Goal: Task Accomplishment & Management: Use online tool/utility

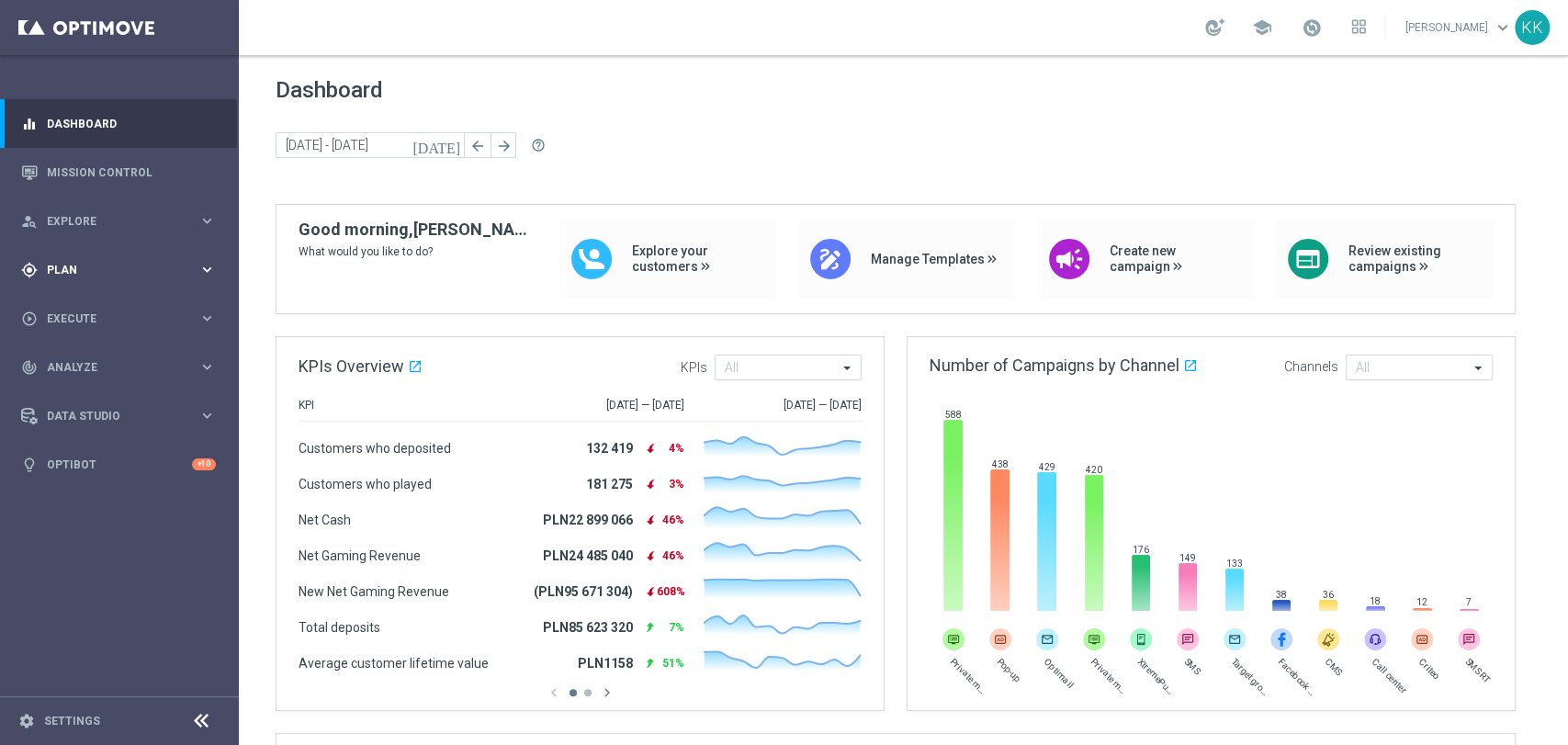
click at [184, 267] on span "Plan" at bounding box center [123, 270] width 152 height 11
click at [109, 355] on button "Templates keyboard_arrow_right" at bounding box center [132, 363] width 169 height 15
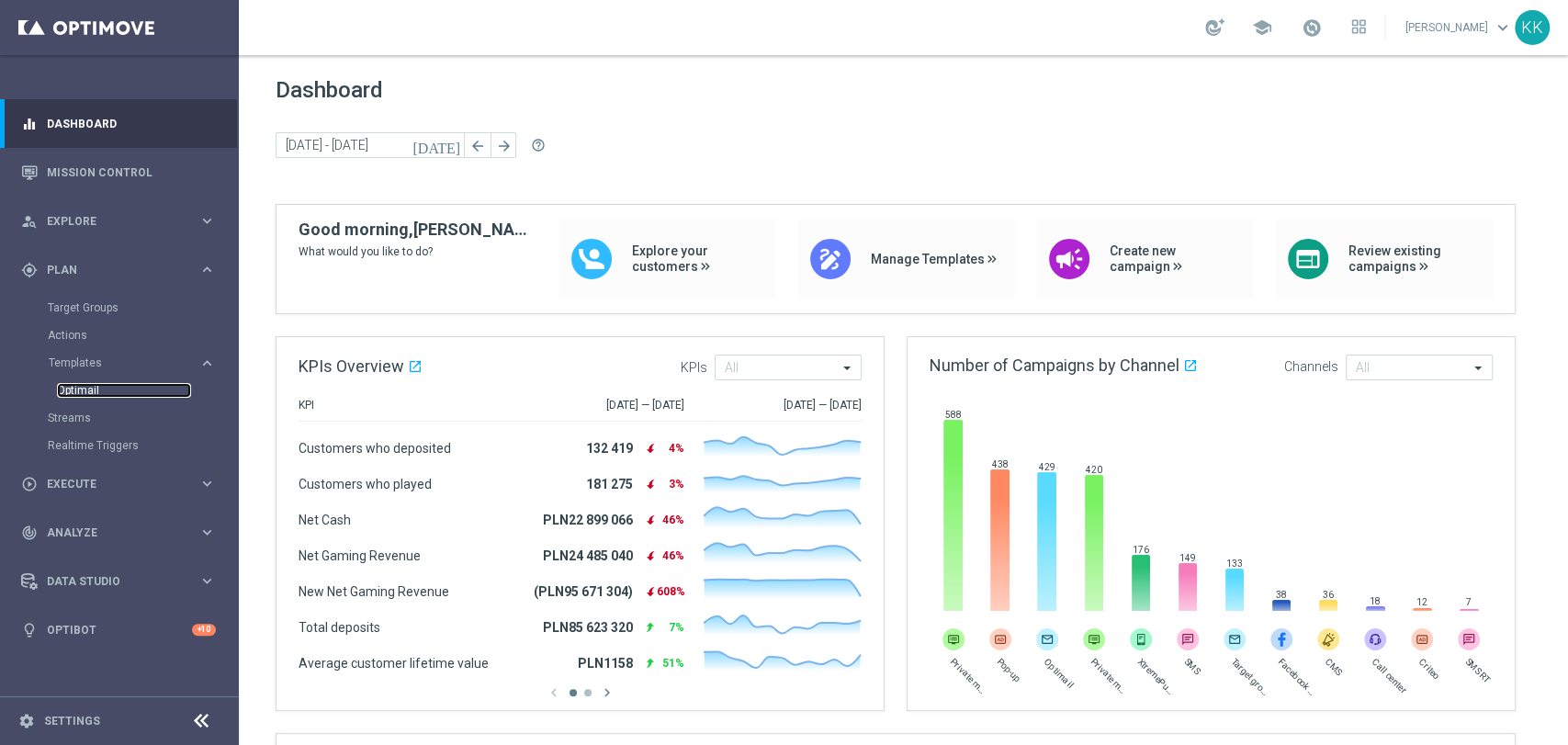
click at [93, 392] on link "Optimail" at bounding box center [124, 391] width 134 height 15
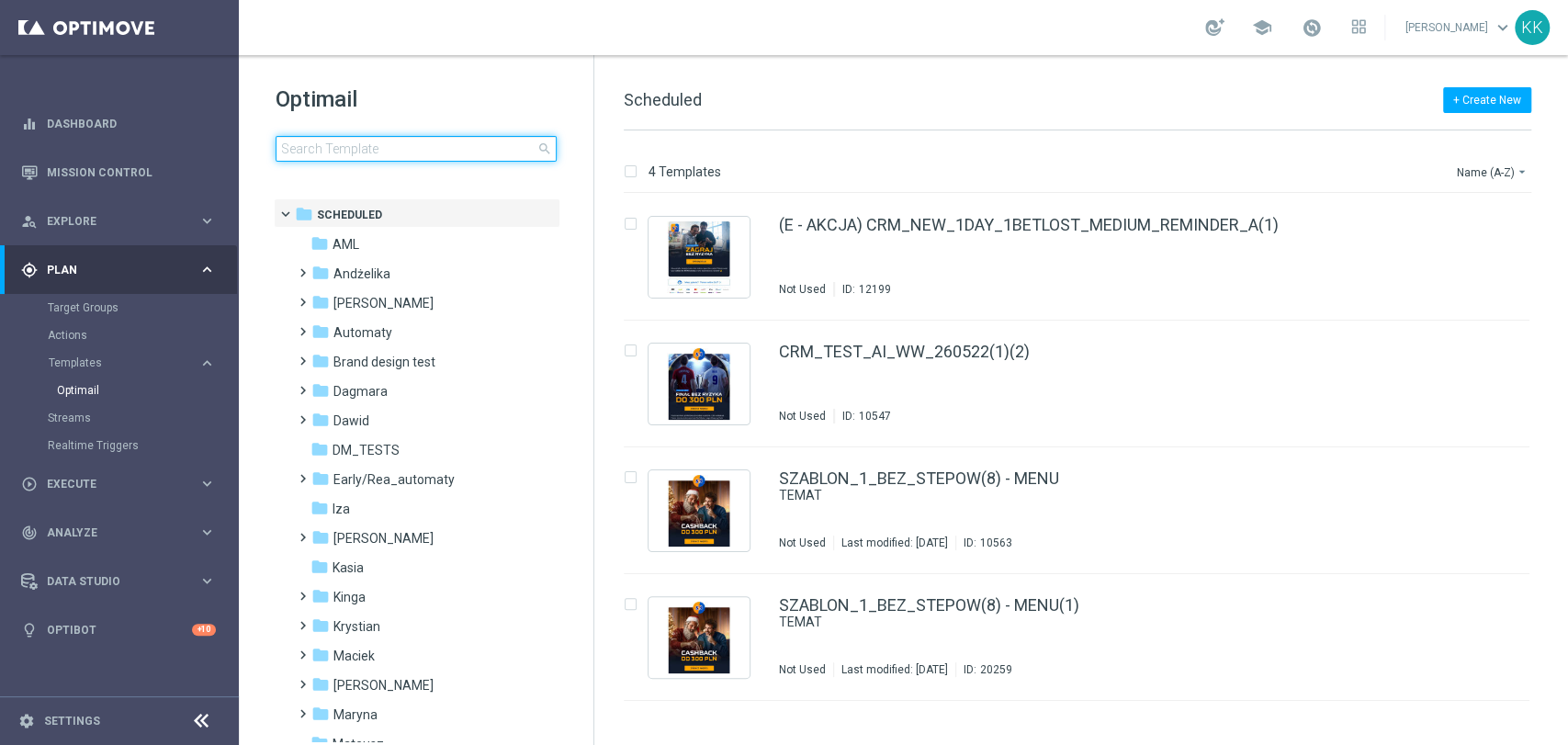
click at [384, 152] on input at bounding box center [416, 149] width 281 height 26
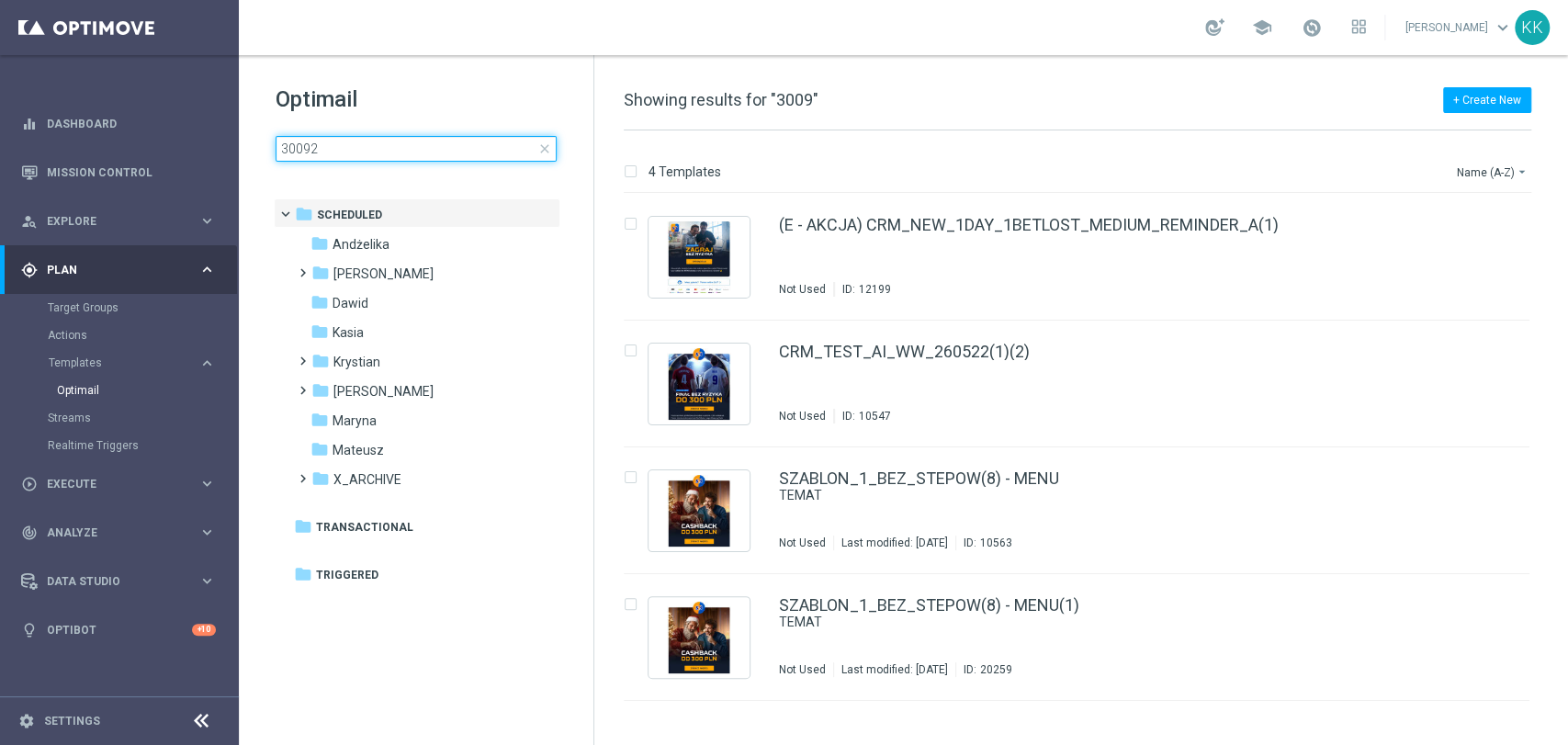
type input "300925"
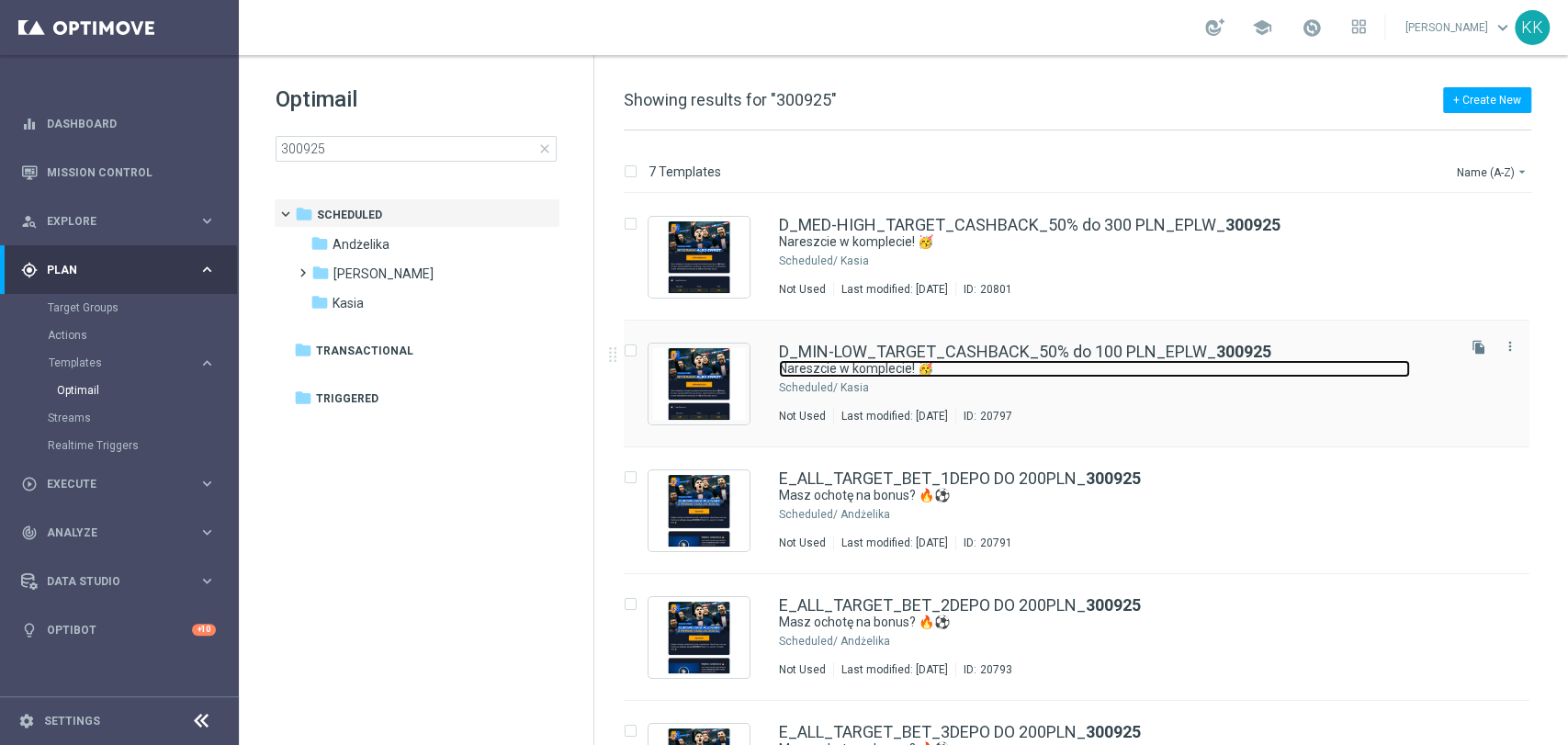
click at [930, 376] on link "Nareszcie w komplecie! 🥳" at bounding box center [1094, 368] width 631 height 18
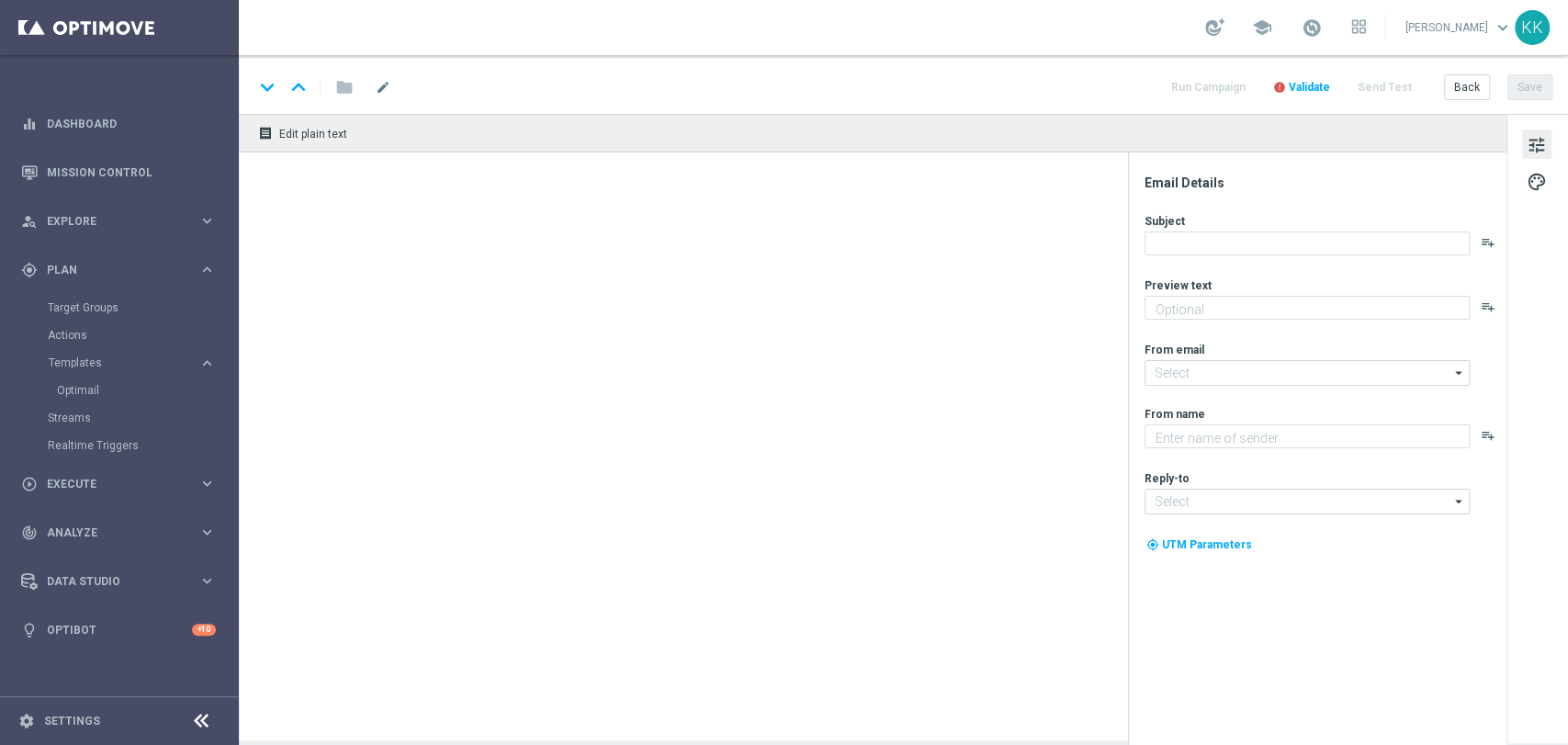
type textarea "Graj bezpiecznie do 100 zł 🛡️"
type input "[EMAIL_ADDRESS][DOMAIN_NAME]"
type textarea "STS"
type input "[EMAIL_ADDRESS][DOMAIN_NAME]"
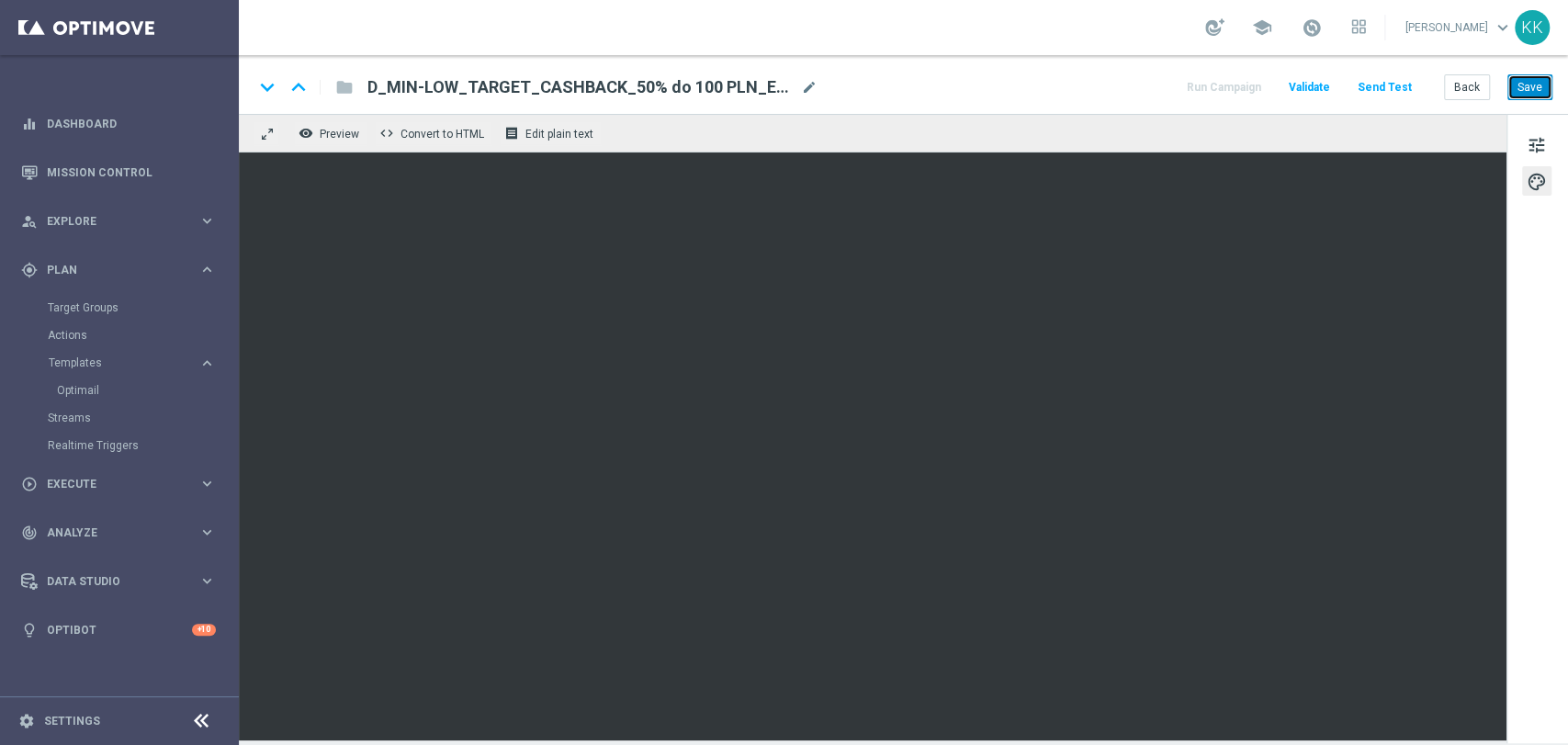
click at [1542, 90] on button "Save" at bounding box center [1529, 87] width 45 height 26
click at [1534, 143] on span "tune" at bounding box center [1537, 145] width 20 height 24
click at [1534, 87] on button "Save" at bounding box center [1529, 87] width 45 height 26
click at [1475, 83] on button "Back" at bounding box center [1467, 87] width 46 height 26
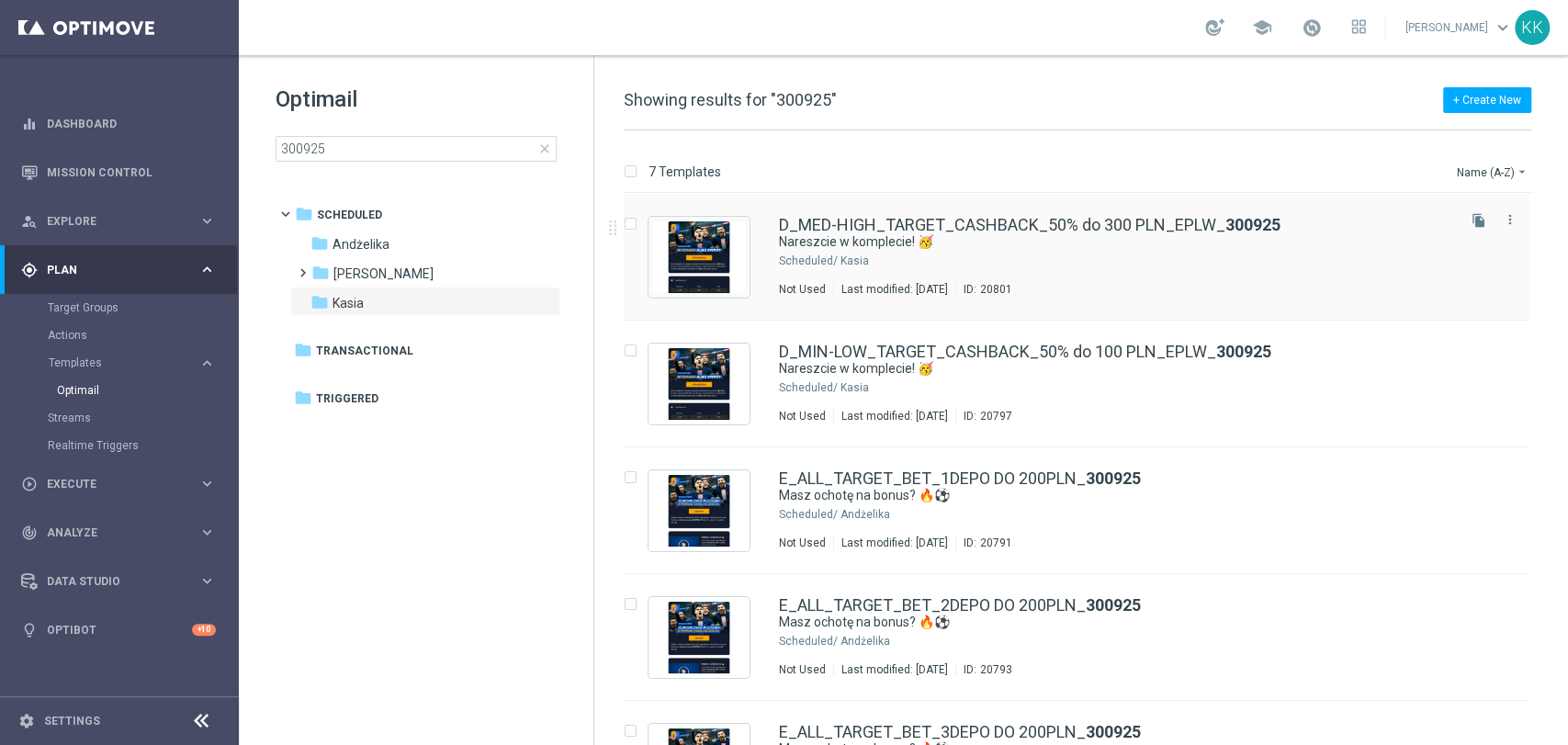
click at [954, 252] on div "D_MED-HIGH_TARGET_CASHBACK_50% do 300 PLN_EPLW_ 300925 Nareszcie w komplecie! 🥳…" at bounding box center [1116, 256] width 673 height 80
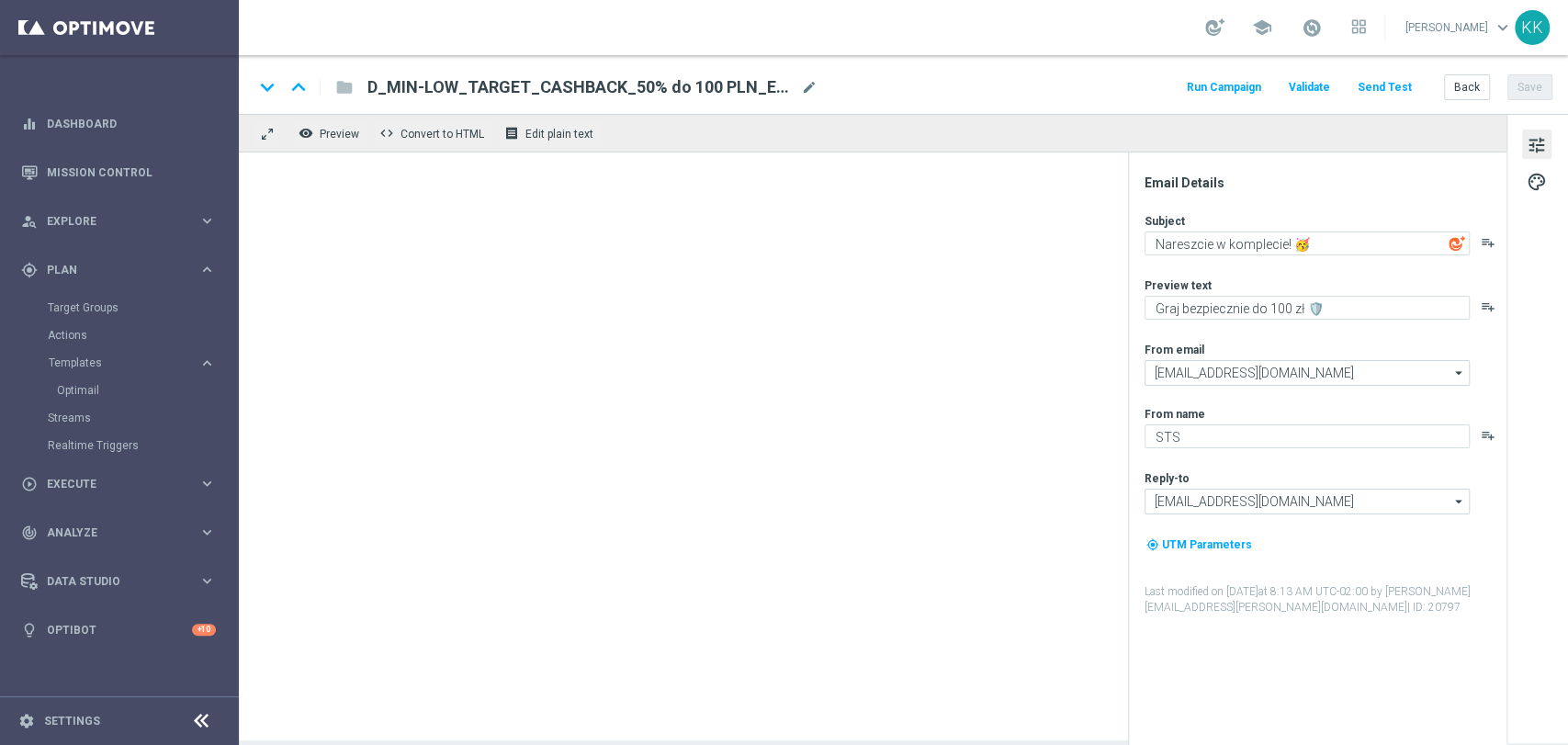
type textarea "Graj bezpiecznie do 300 zł 🛡️"
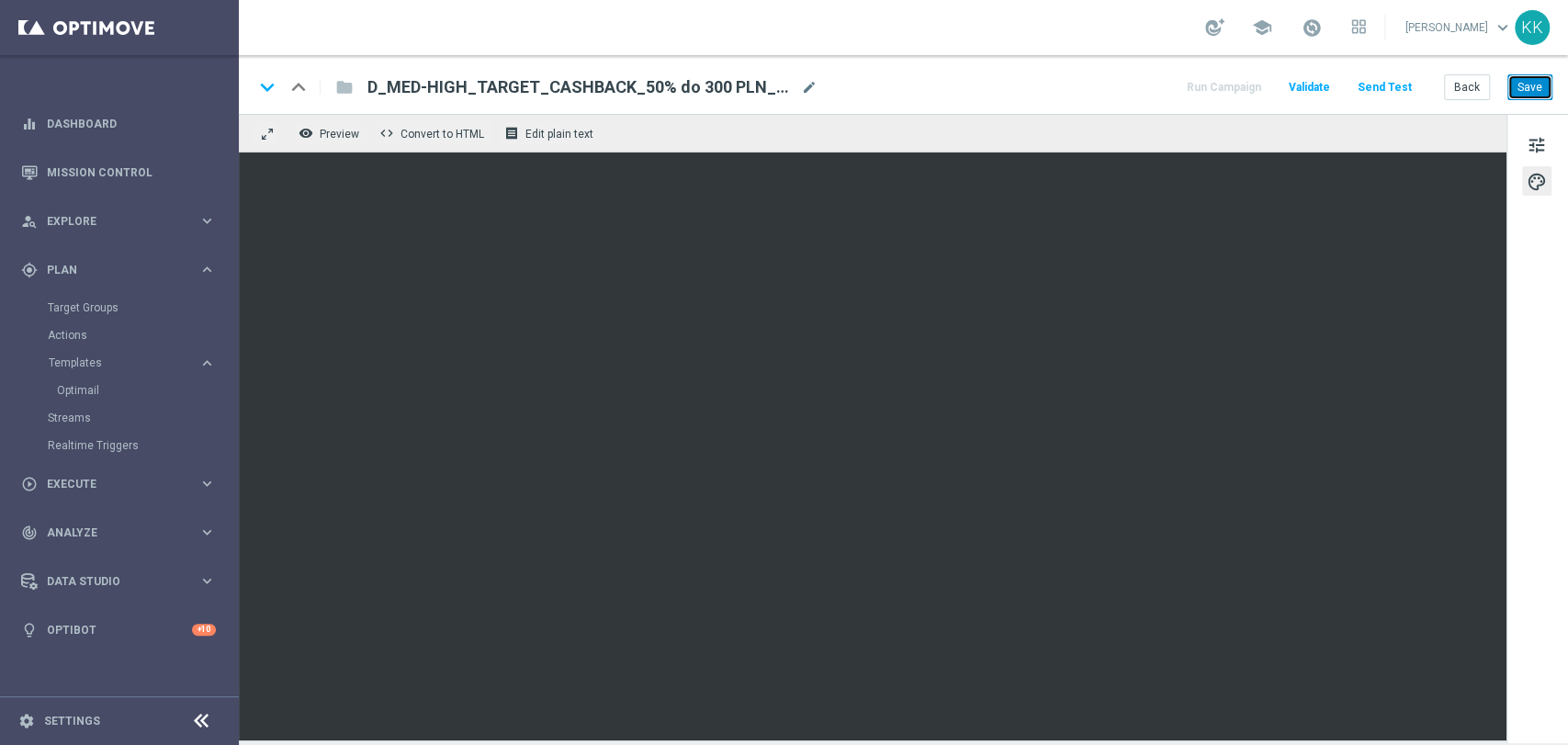
click at [1530, 84] on button "Save" at bounding box center [1529, 87] width 45 height 26
click at [1549, 155] on button "tune" at bounding box center [1537, 144] width 30 height 30
click at [1461, 89] on button "Back" at bounding box center [1467, 87] width 46 height 26
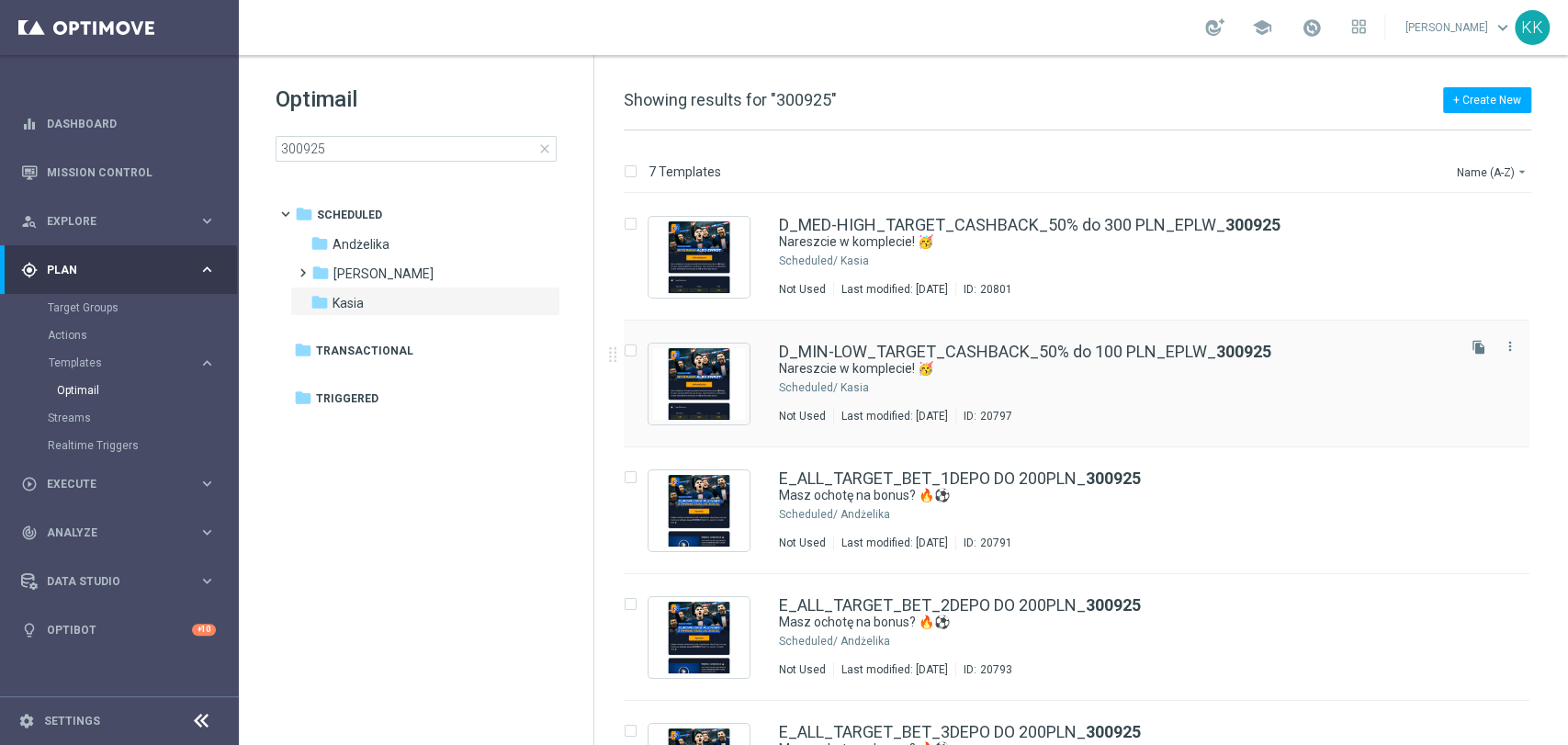
click at [846, 377] on div "D_MIN-LOW_TARGET_CASHBACK_50% do 100 PLN_EPLW_ 300925 Nareszcie w komplecie! 🥳 …" at bounding box center [1116, 383] width 673 height 80
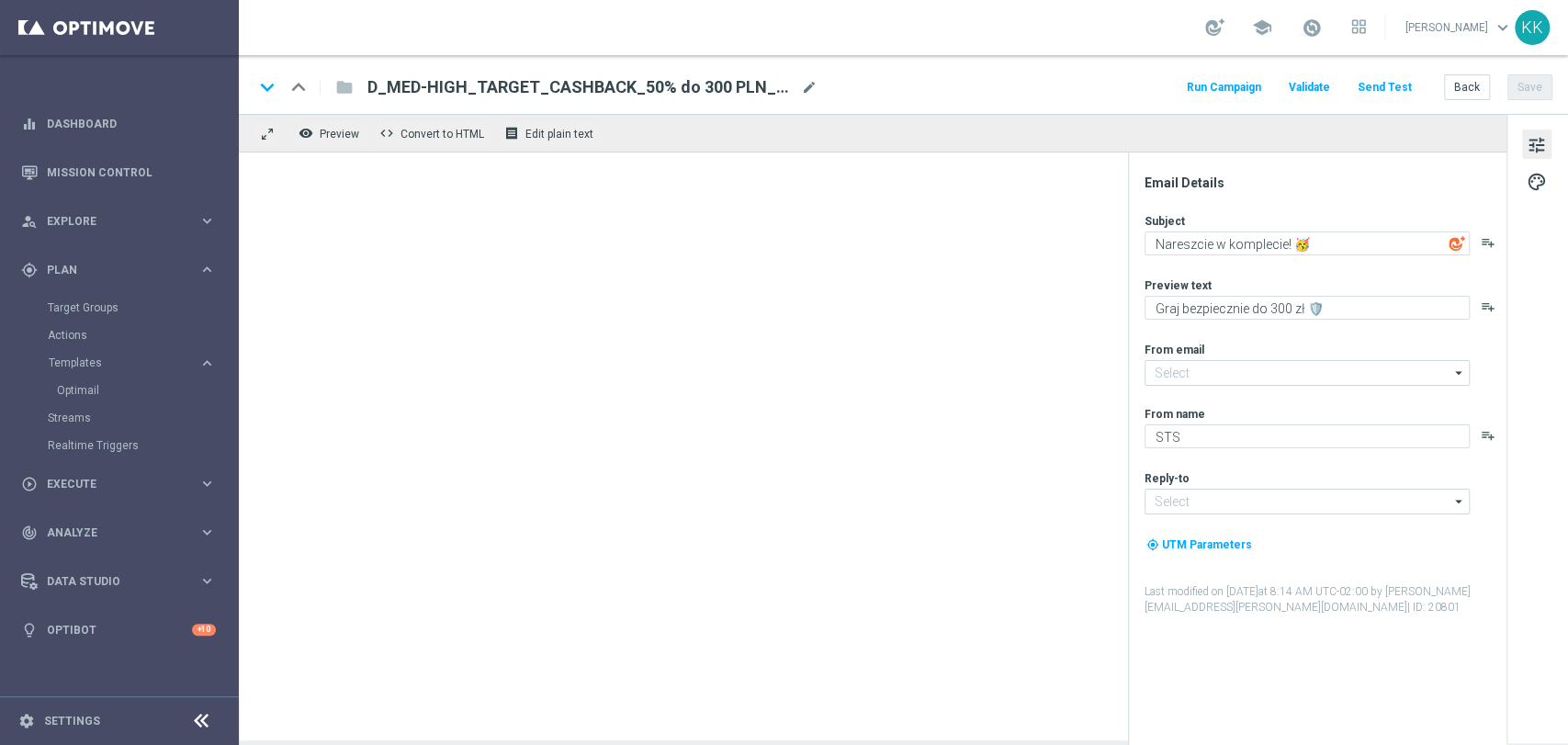
type input "[EMAIL_ADDRESS][DOMAIN_NAME]"
type textarea "Graj bezpiecznie do 100 zł 🛡️"
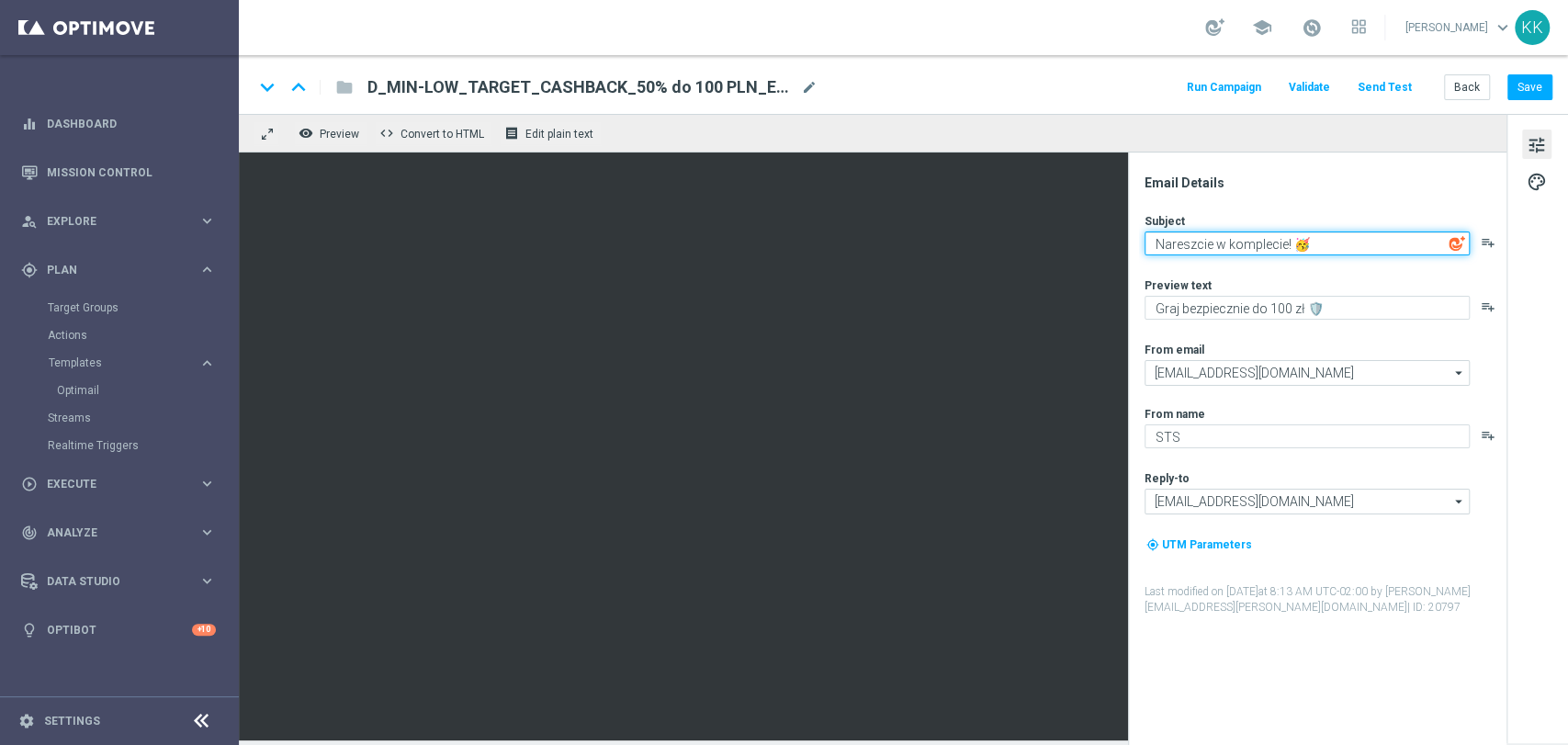
click at [1241, 242] on textarea "Nareszcie w komplecie! 🥳" at bounding box center [1306, 243] width 325 height 24
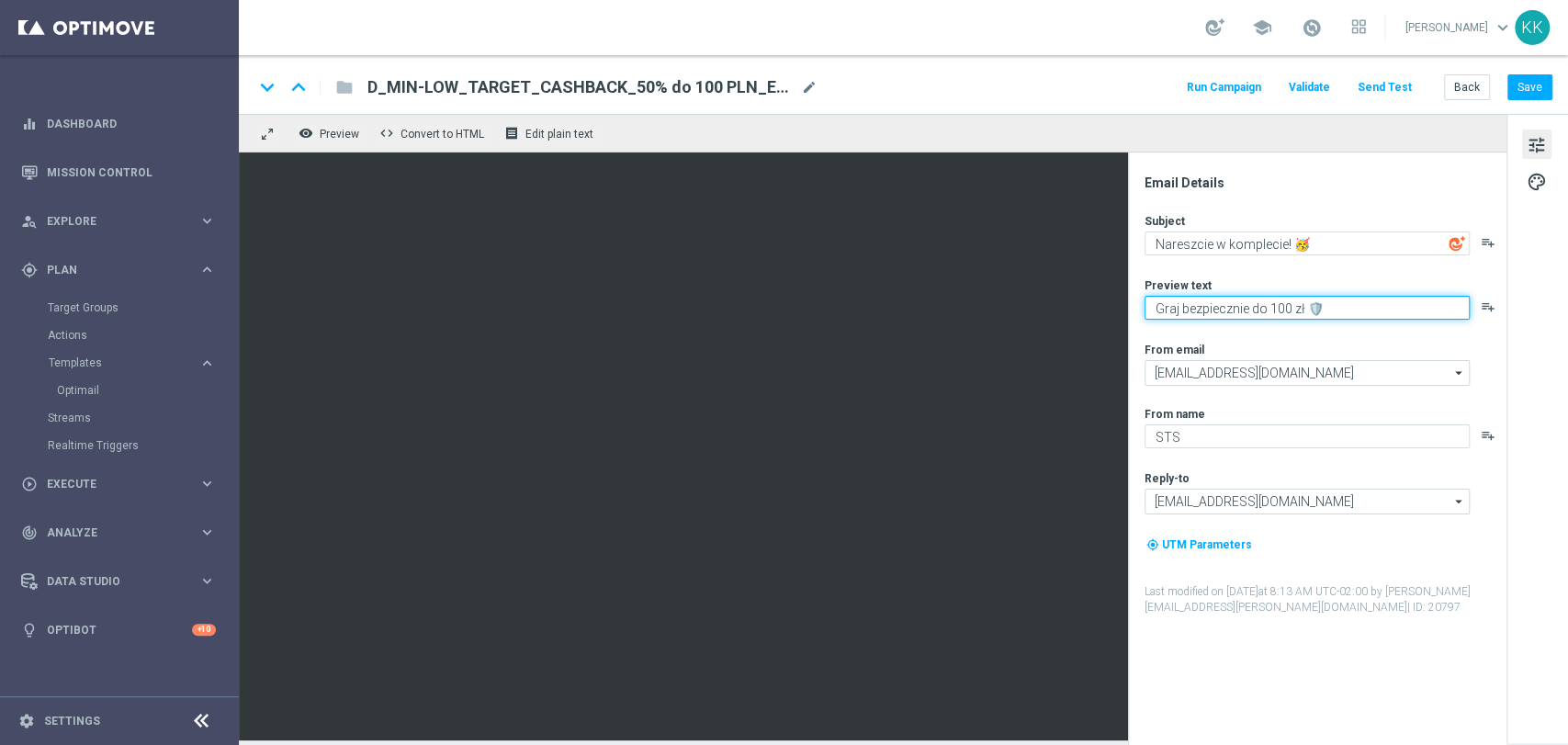
click at [1212, 310] on textarea "Graj bezpiecznie do 100 zł 🛡️" at bounding box center [1306, 308] width 325 height 24
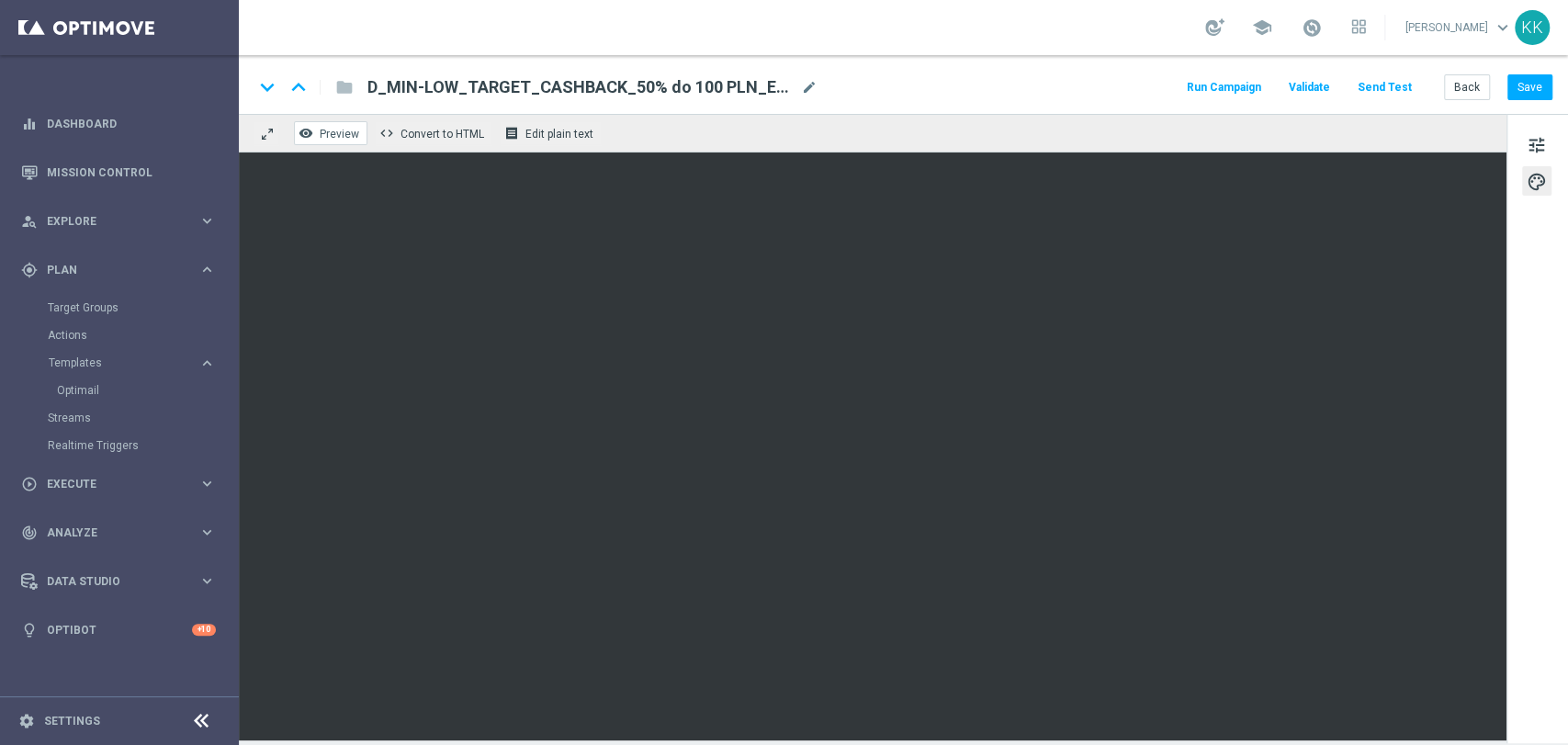
click at [358, 138] on button "remove_red_eye Preview" at bounding box center [330, 133] width 73 height 24
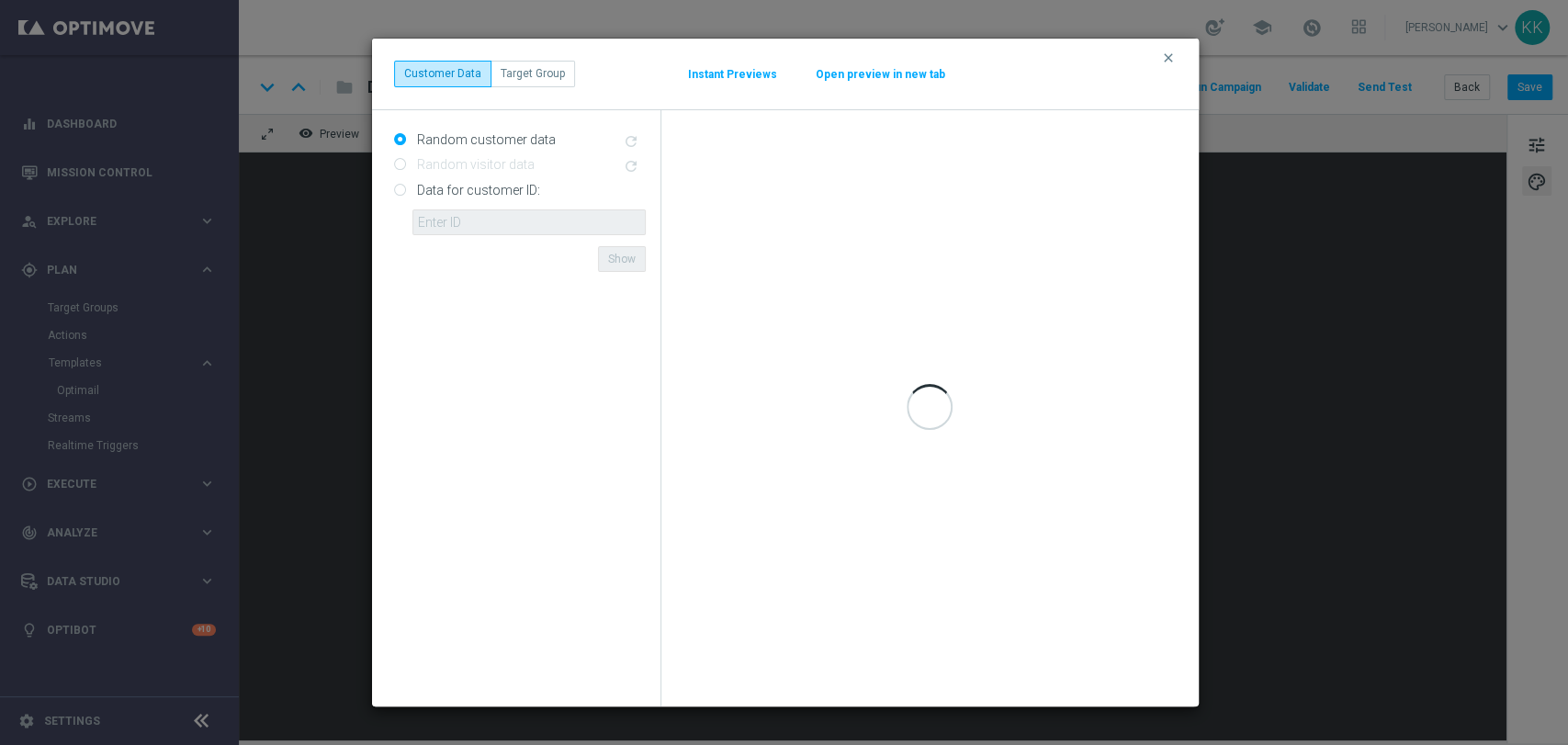
click at [867, 68] on button "Open preview in new tab" at bounding box center [881, 74] width 131 height 15
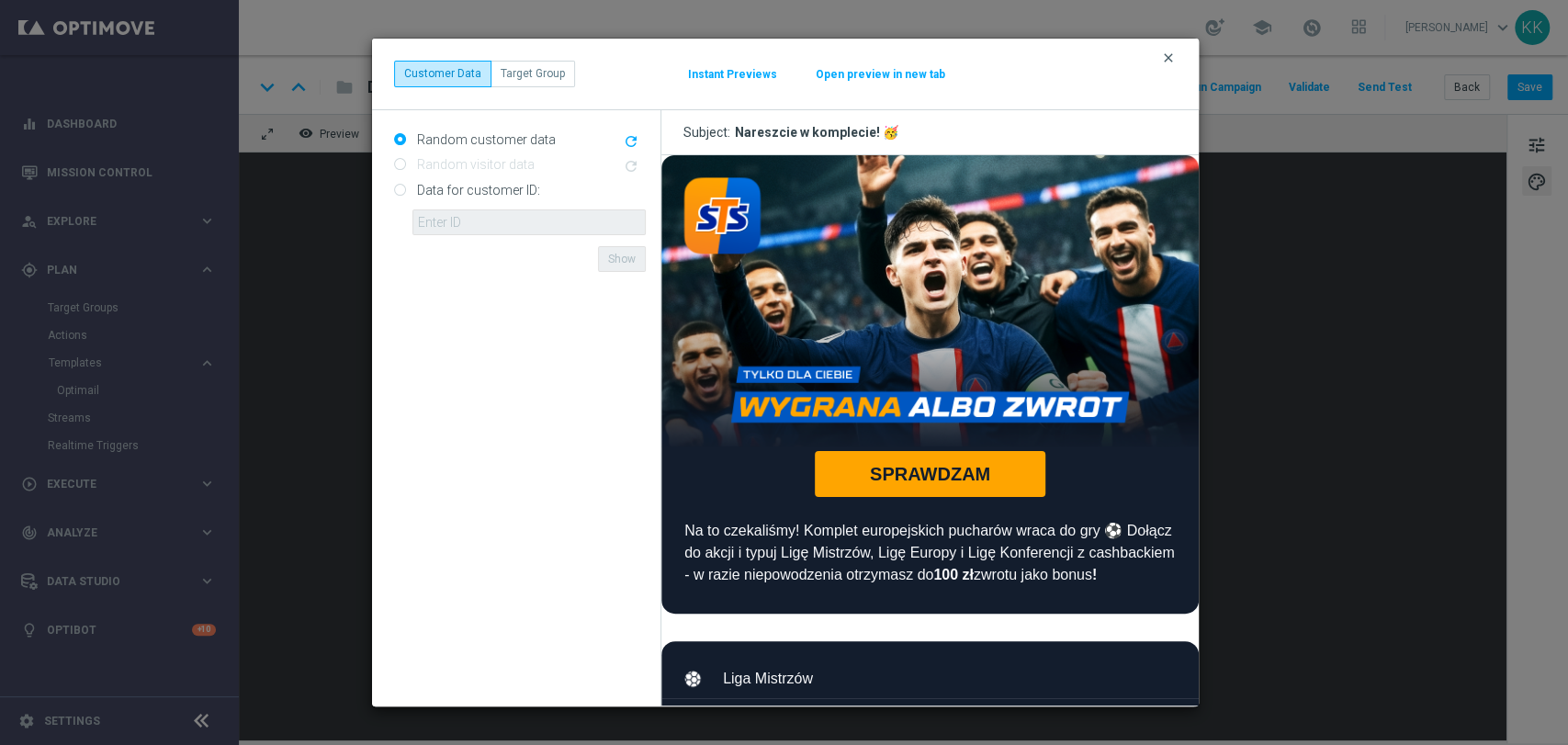
click at [1175, 64] on icon "clear" at bounding box center [1168, 58] width 15 height 15
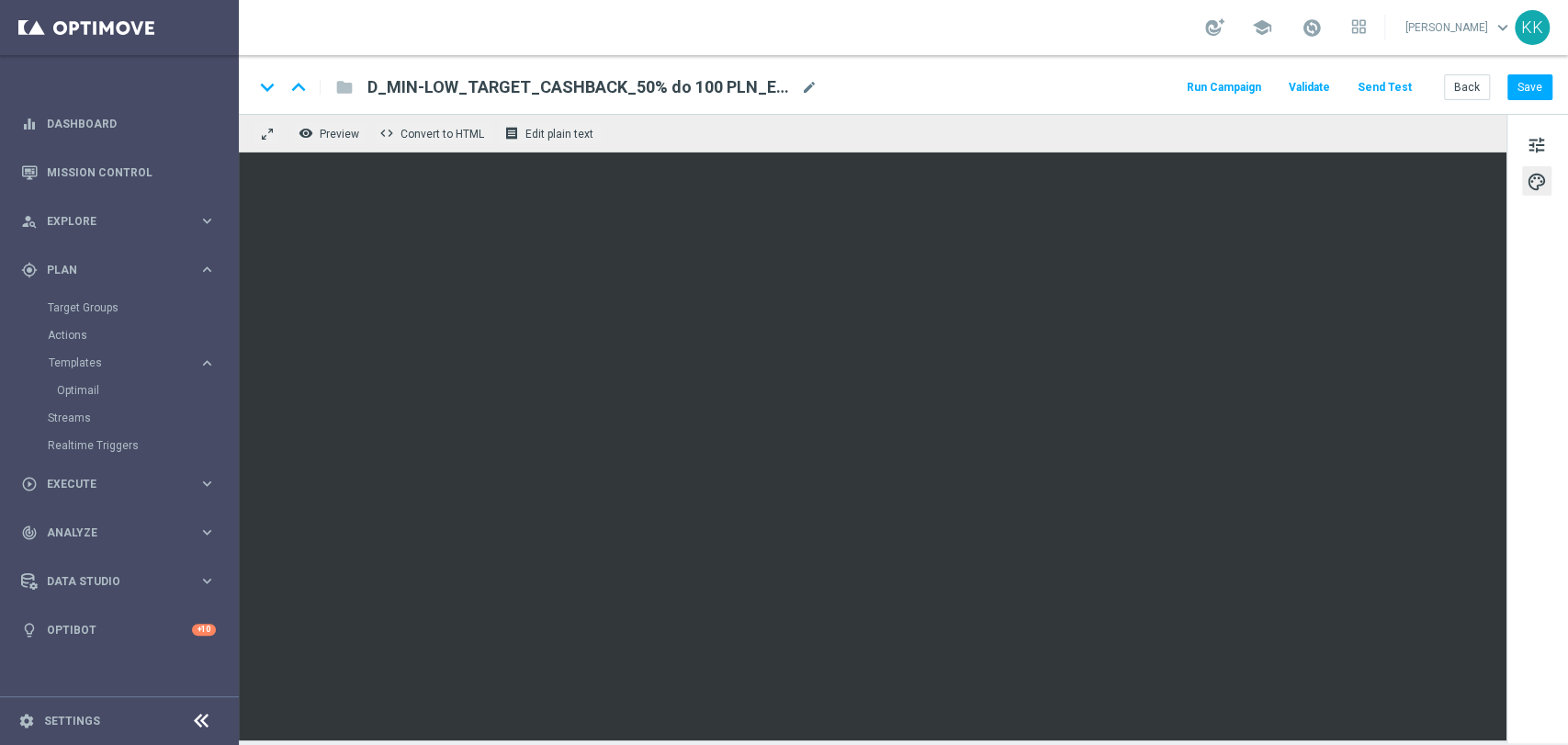
click at [1464, 106] on div "keyboard_arrow_down keyboard_arrow_up folder D_MIN-LOW_TARGET_CASHBACK_50% do 1…" at bounding box center [903, 85] width 1329 height 59
click at [1466, 98] on button "Back" at bounding box center [1467, 87] width 46 height 26
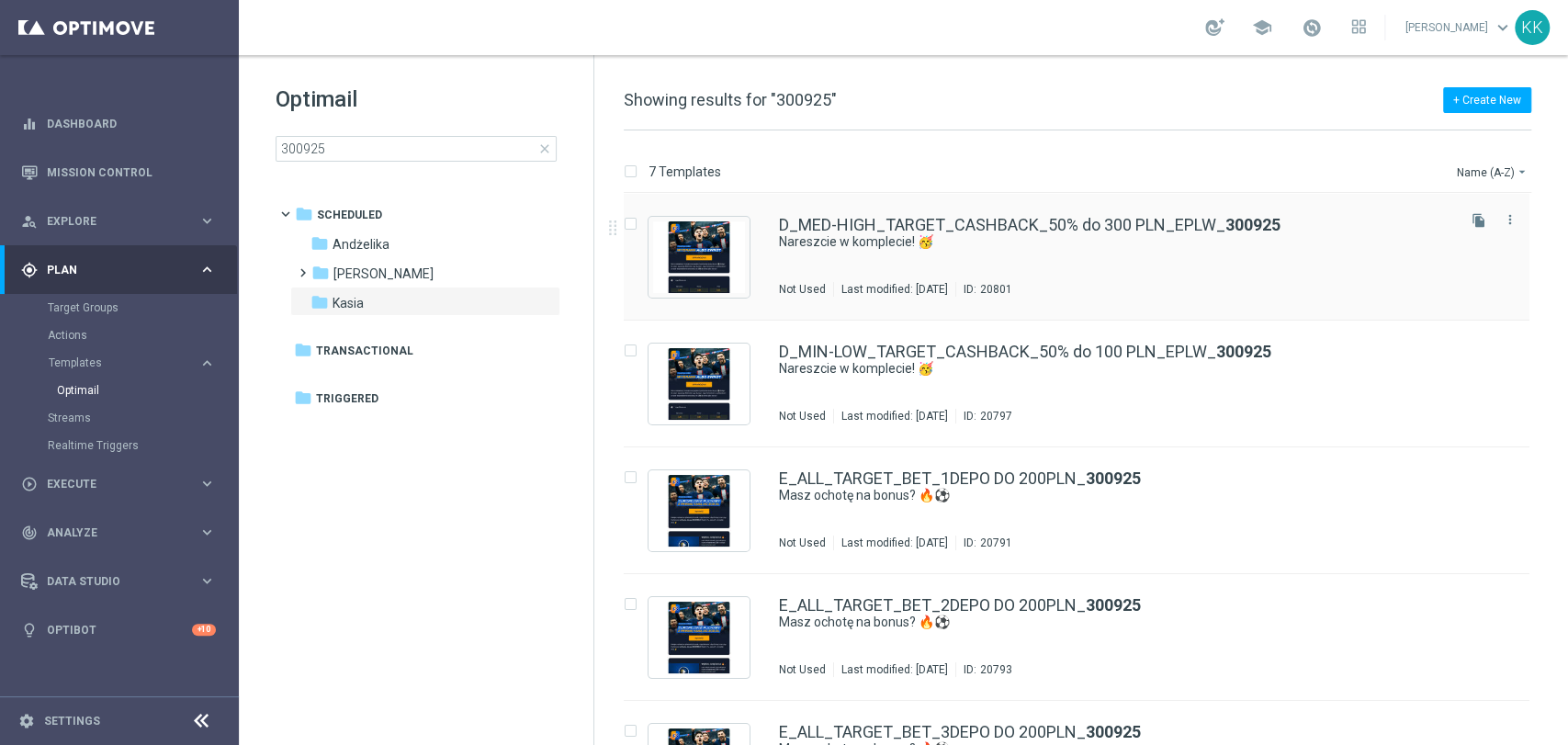
click at [992, 272] on div "D_MED-HIGH_TARGET_CASHBACK_50% do 300 PLN_EPLW_ 300925 Nareszcie w komplecie! 🥳…" at bounding box center [1116, 256] width 673 height 80
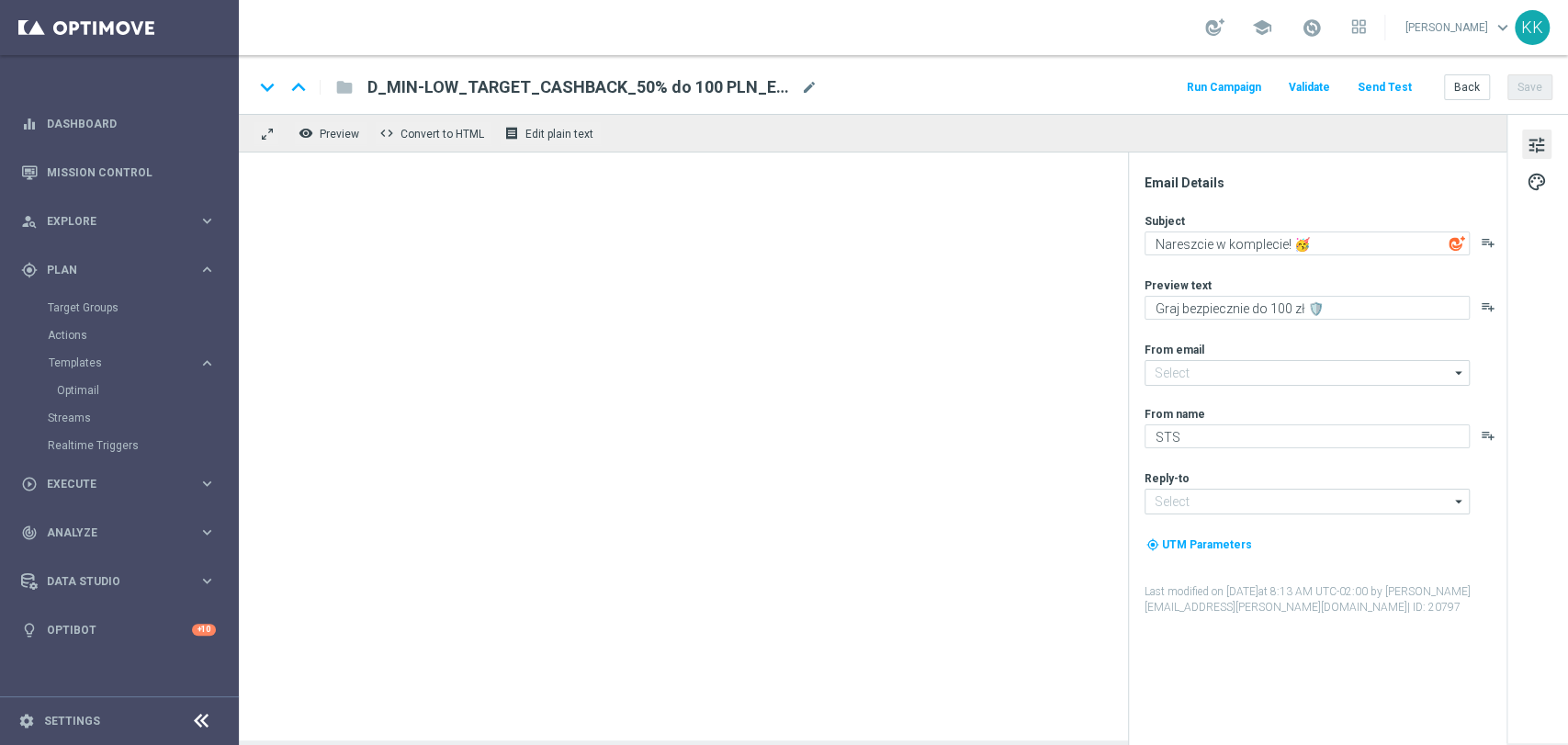
type input "[EMAIL_ADDRESS][DOMAIN_NAME]"
type textarea "Graj bezpiecznie do 300 zł 🛡️"
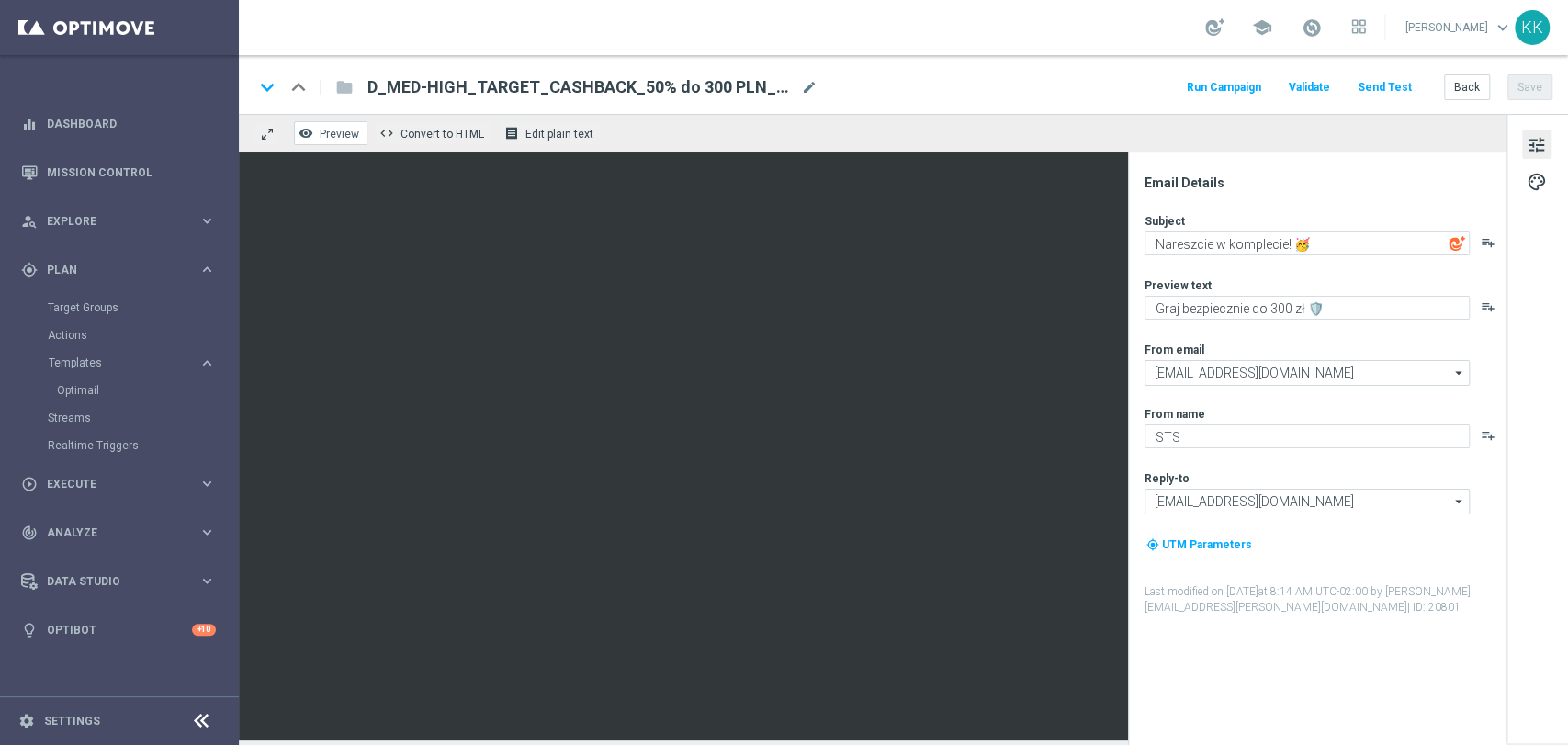
click at [328, 128] on span "Preview" at bounding box center [339, 134] width 40 height 13
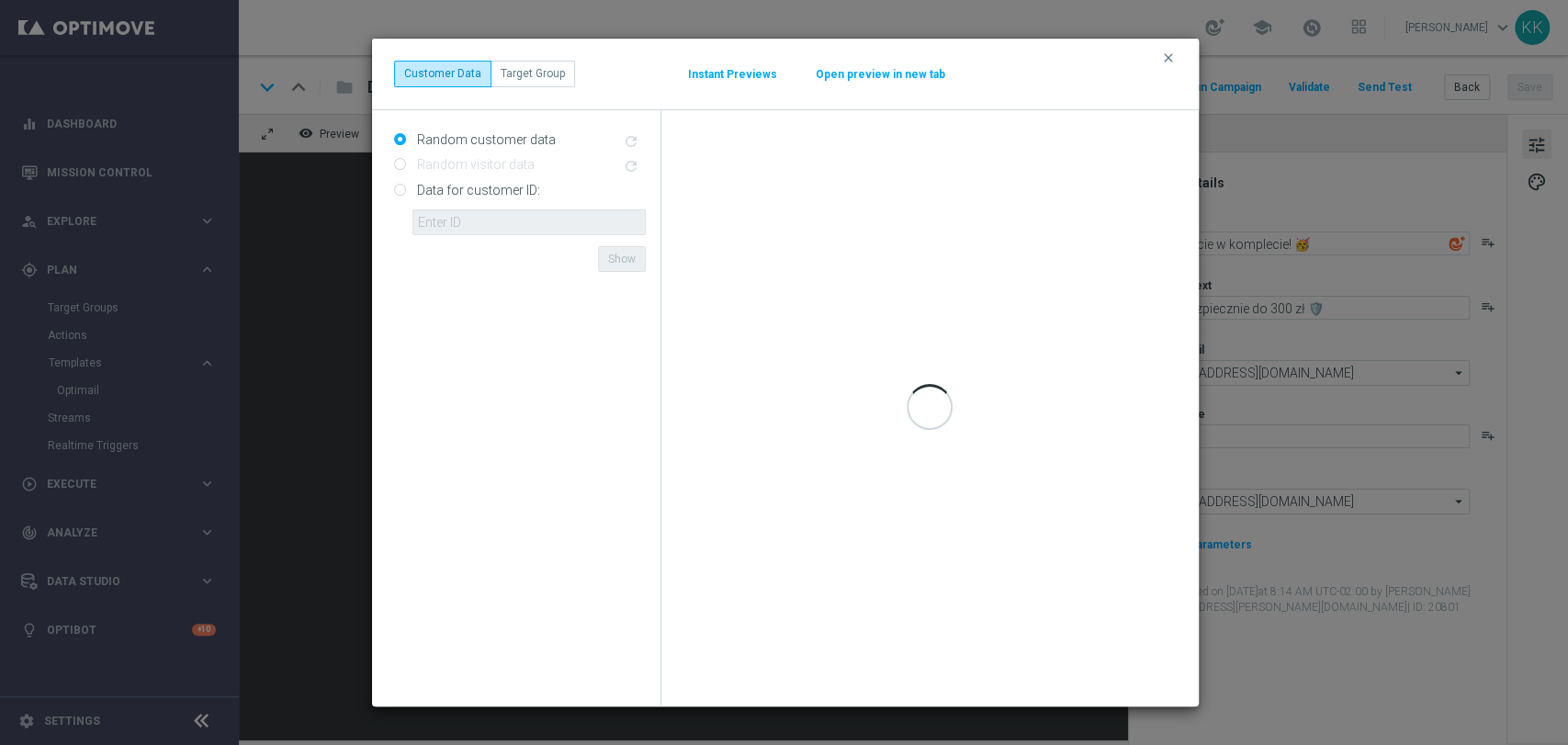
click at [846, 65] on div "clear Customer Data Target Group Instant Previews Open preview in new tab" at bounding box center [785, 74] width 783 height 26
click at [849, 68] on button "Open preview in new tab" at bounding box center [881, 74] width 131 height 15
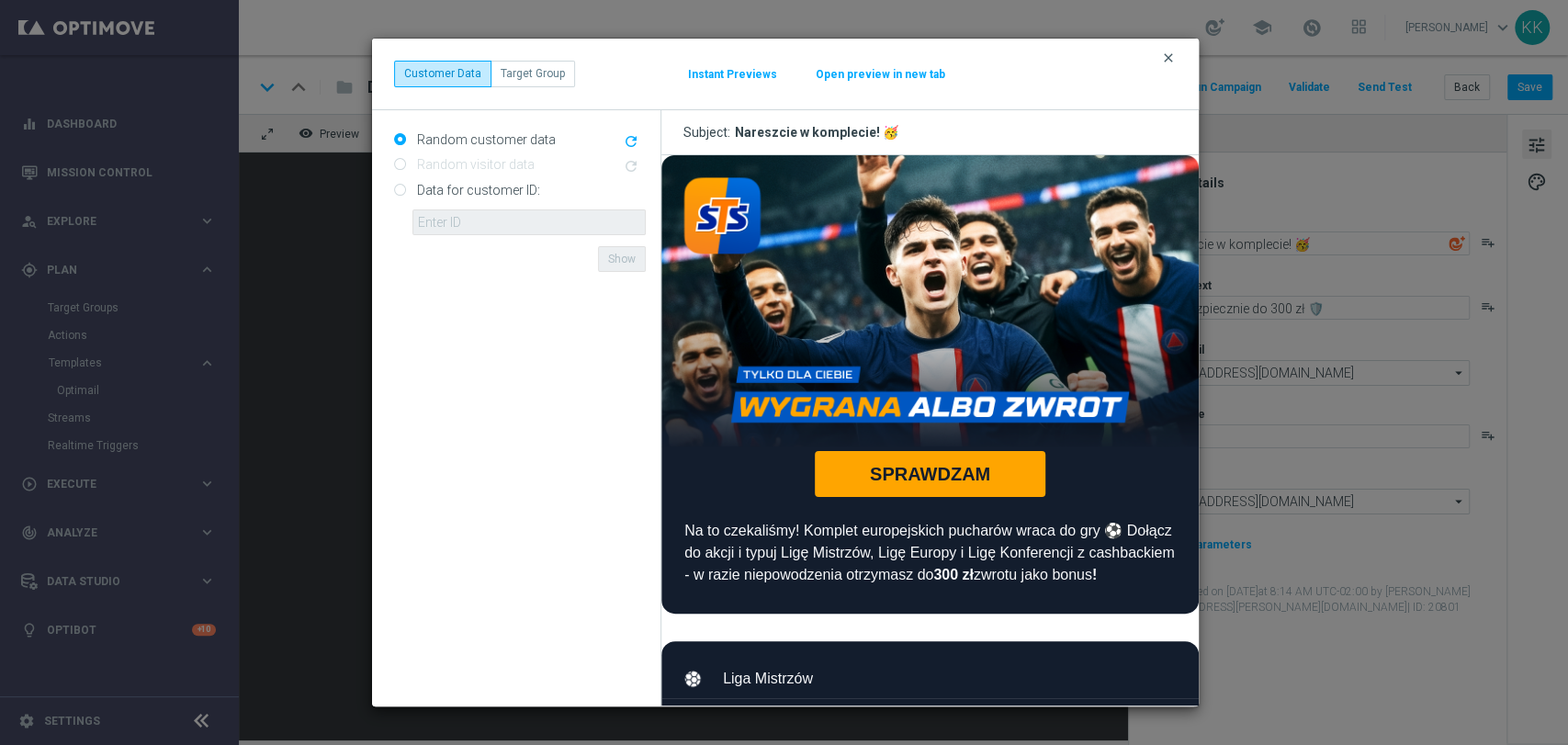
click at [1170, 64] on icon "clear" at bounding box center [1168, 58] width 15 height 15
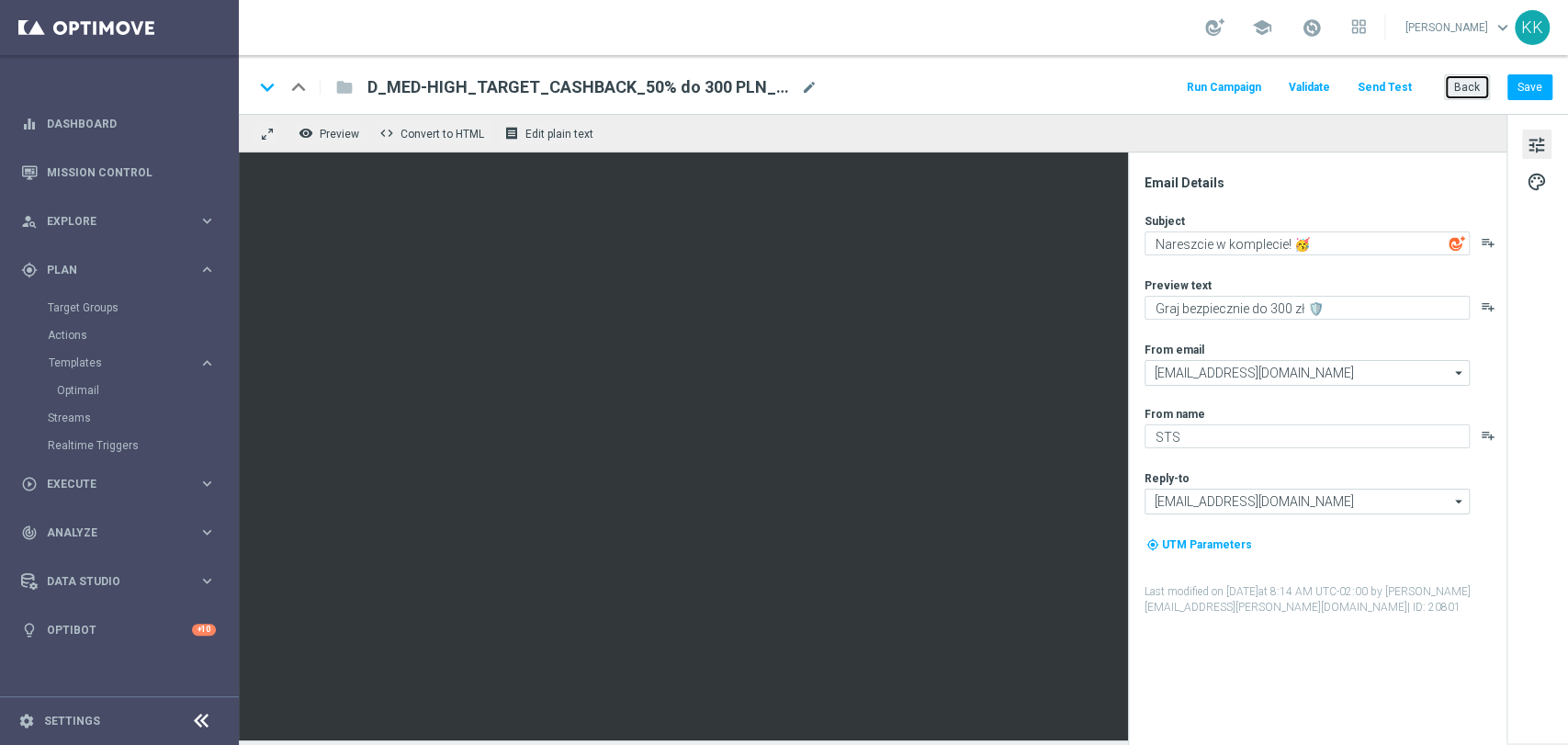
click at [1478, 79] on button "Back" at bounding box center [1467, 87] width 46 height 26
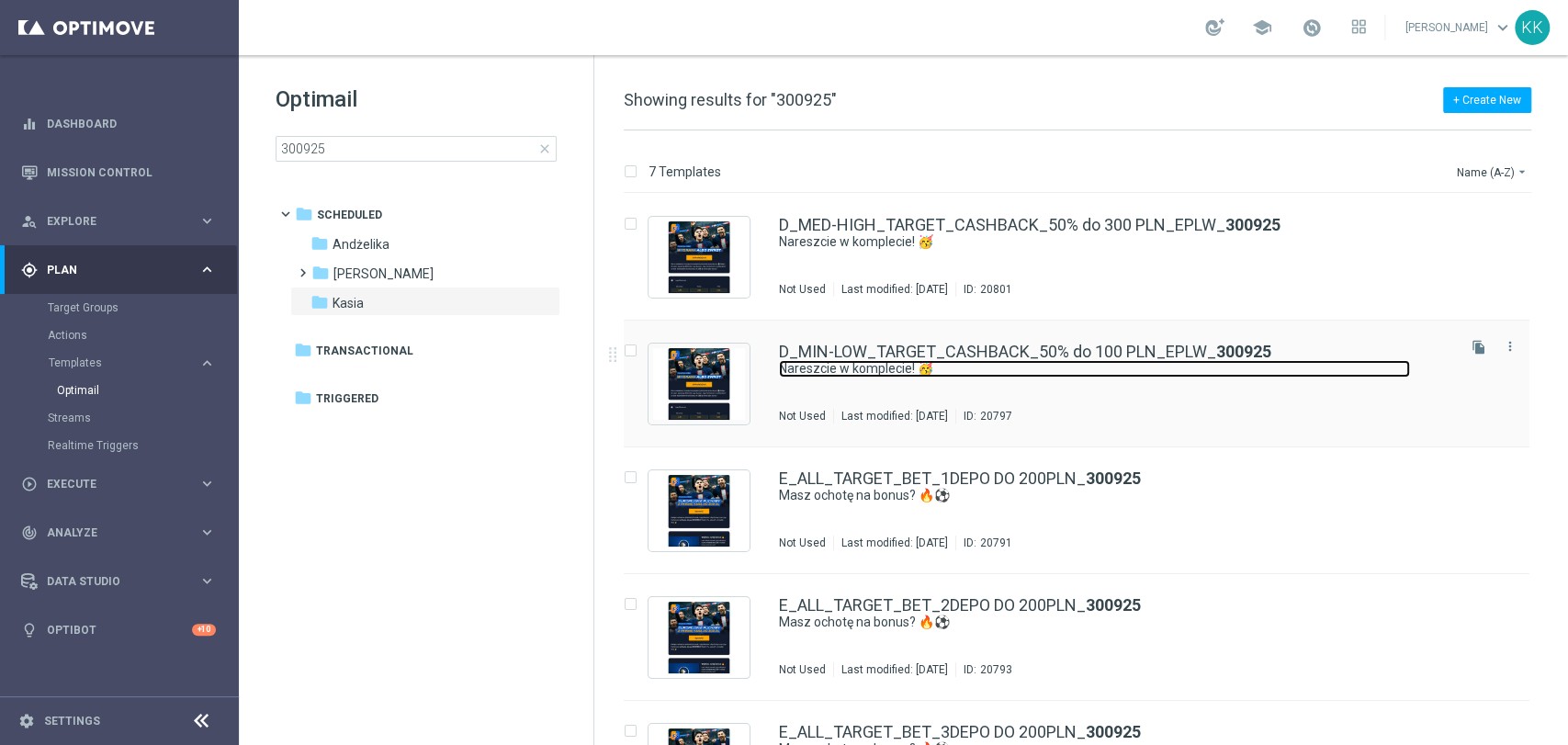
click at [1387, 365] on link "Nareszcie w komplecie! 🥳" at bounding box center [1094, 368] width 631 height 18
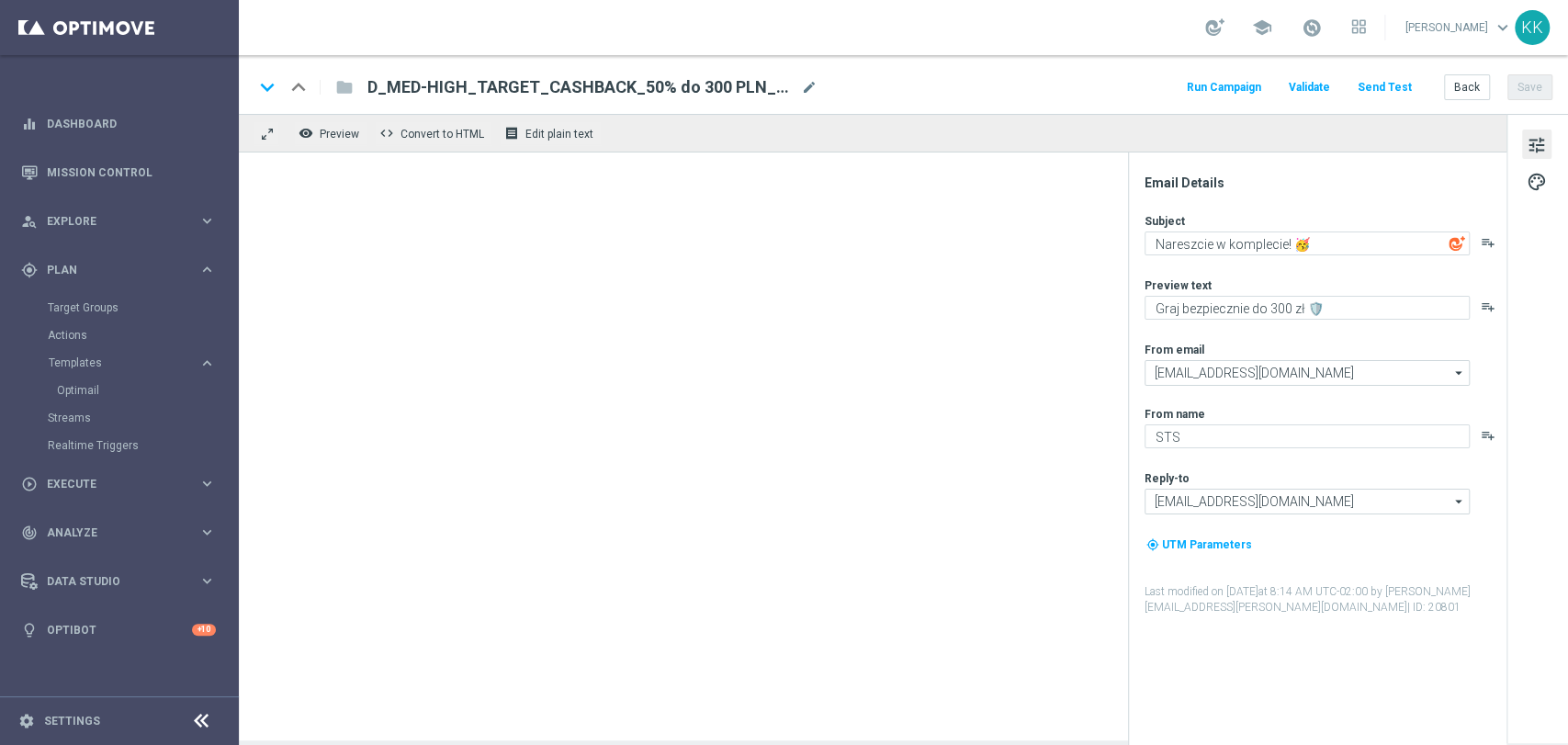
type textarea "Graj bezpiecznie do 100 zł 🛡️"
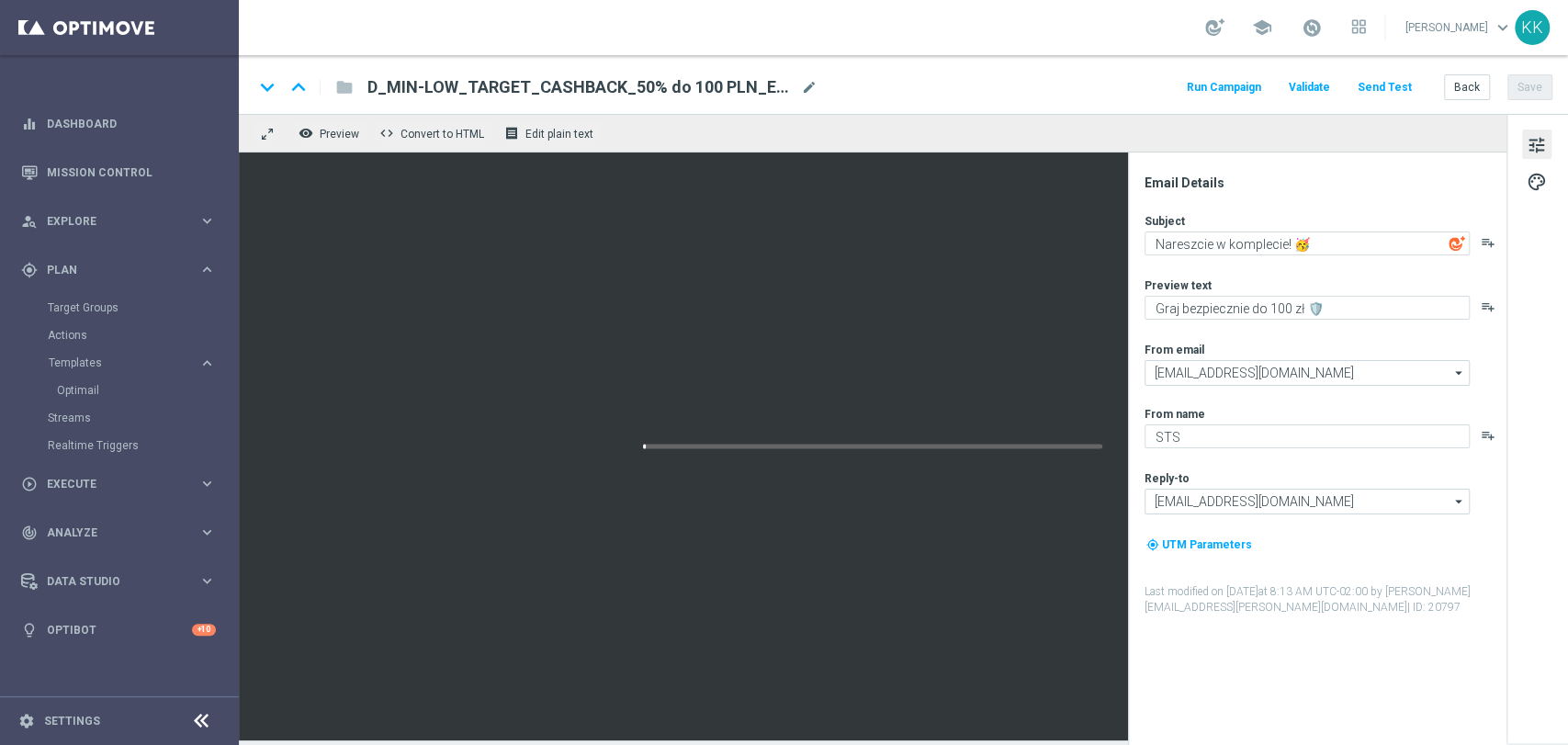
click at [1384, 94] on button "Send Test" at bounding box center [1384, 87] width 60 height 25
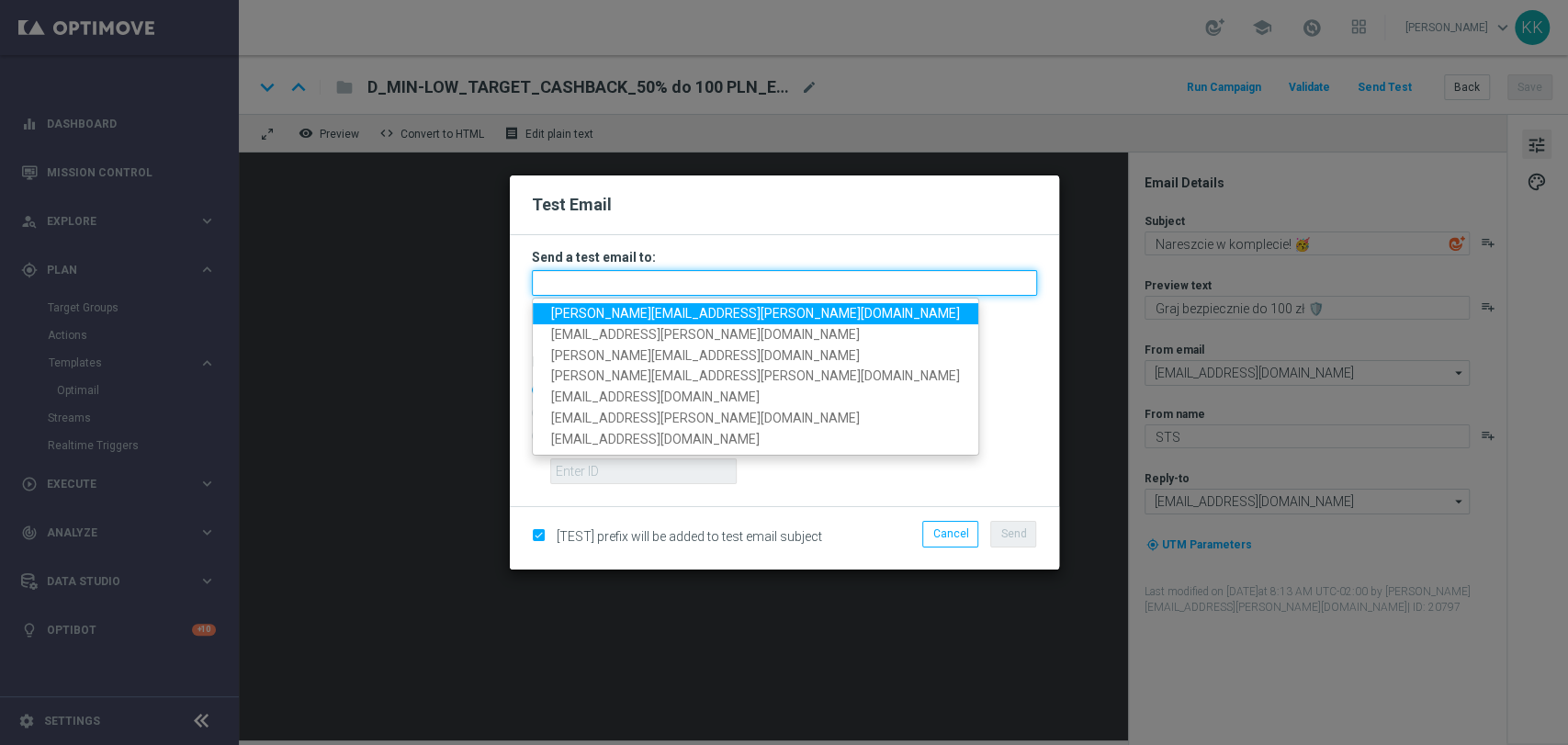
click at [703, 272] on input "text" at bounding box center [784, 283] width 505 height 26
click at [699, 306] on span "[PERSON_NAME][EMAIL_ADDRESS][PERSON_NAME][DOMAIN_NAME]" at bounding box center [756, 314] width 409 height 15
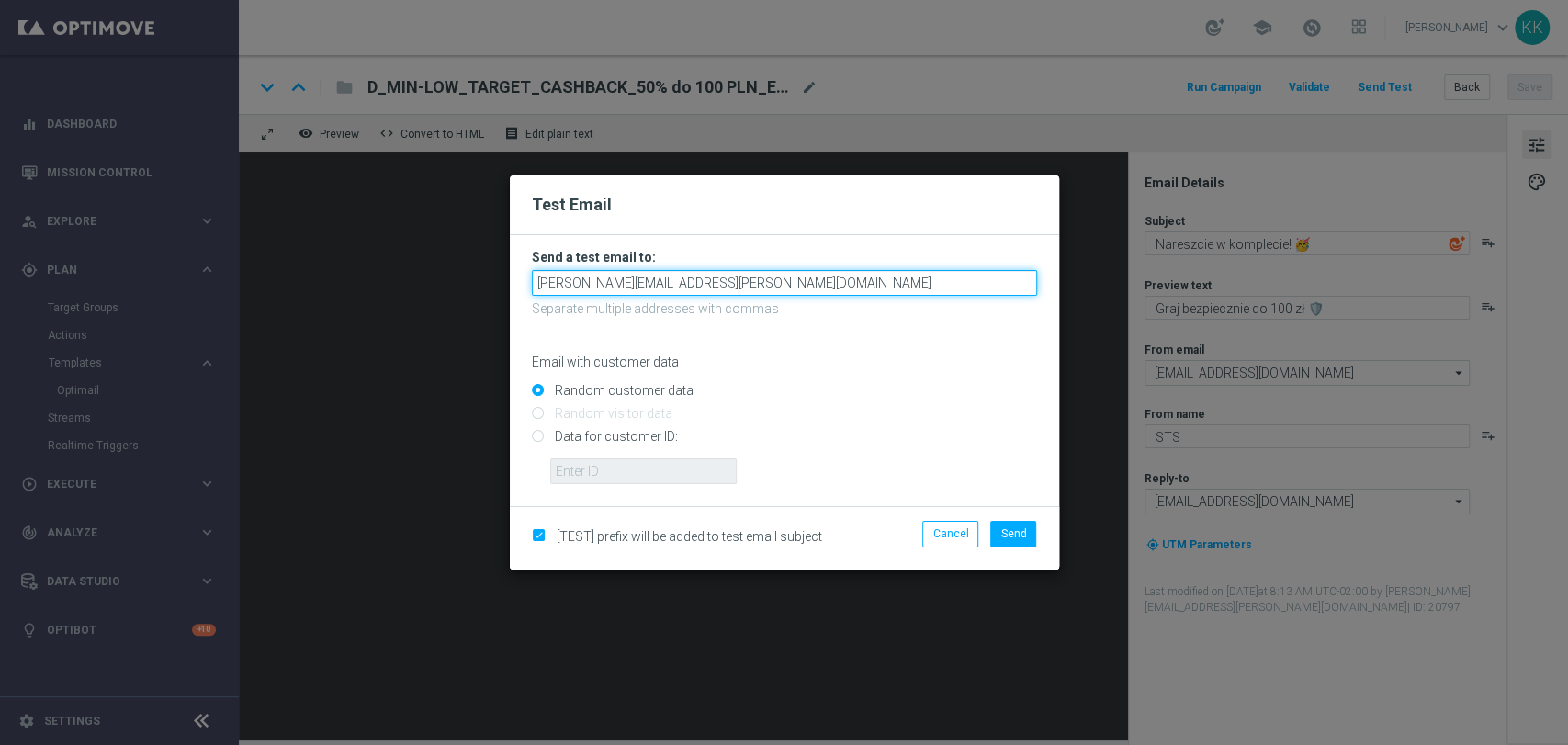
click at [727, 294] on input "[PERSON_NAME][EMAIL_ADDRESS][PERSON_NAME][DOMAIN_NAME]" at bounding box center [784, 283] width 505 height 26
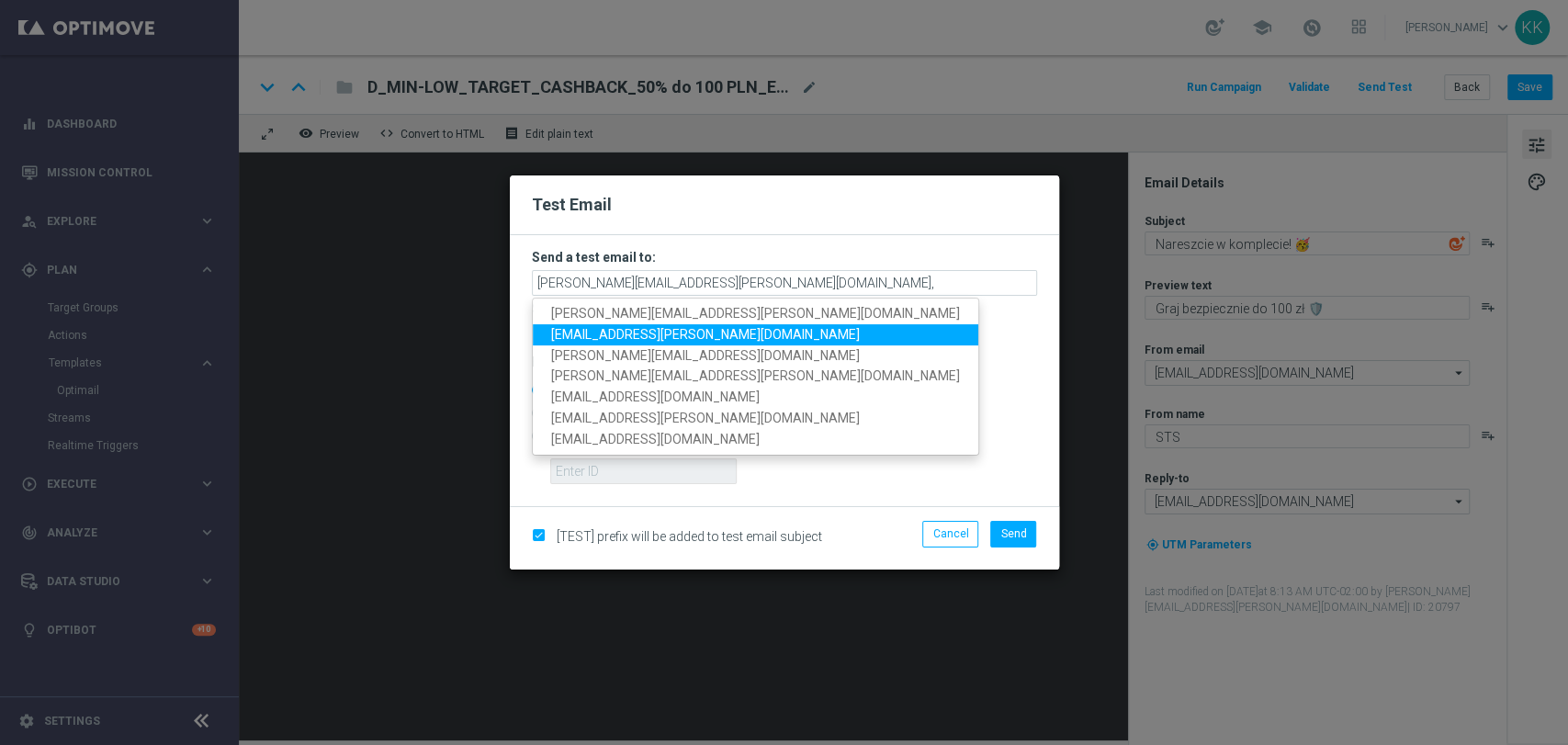
click at [705, 336] on link "[EMAIL_ADDRESS][PERSON_NAME][DOMAIN_NAME]" at bounding box center [756, 334] width 446 height 21
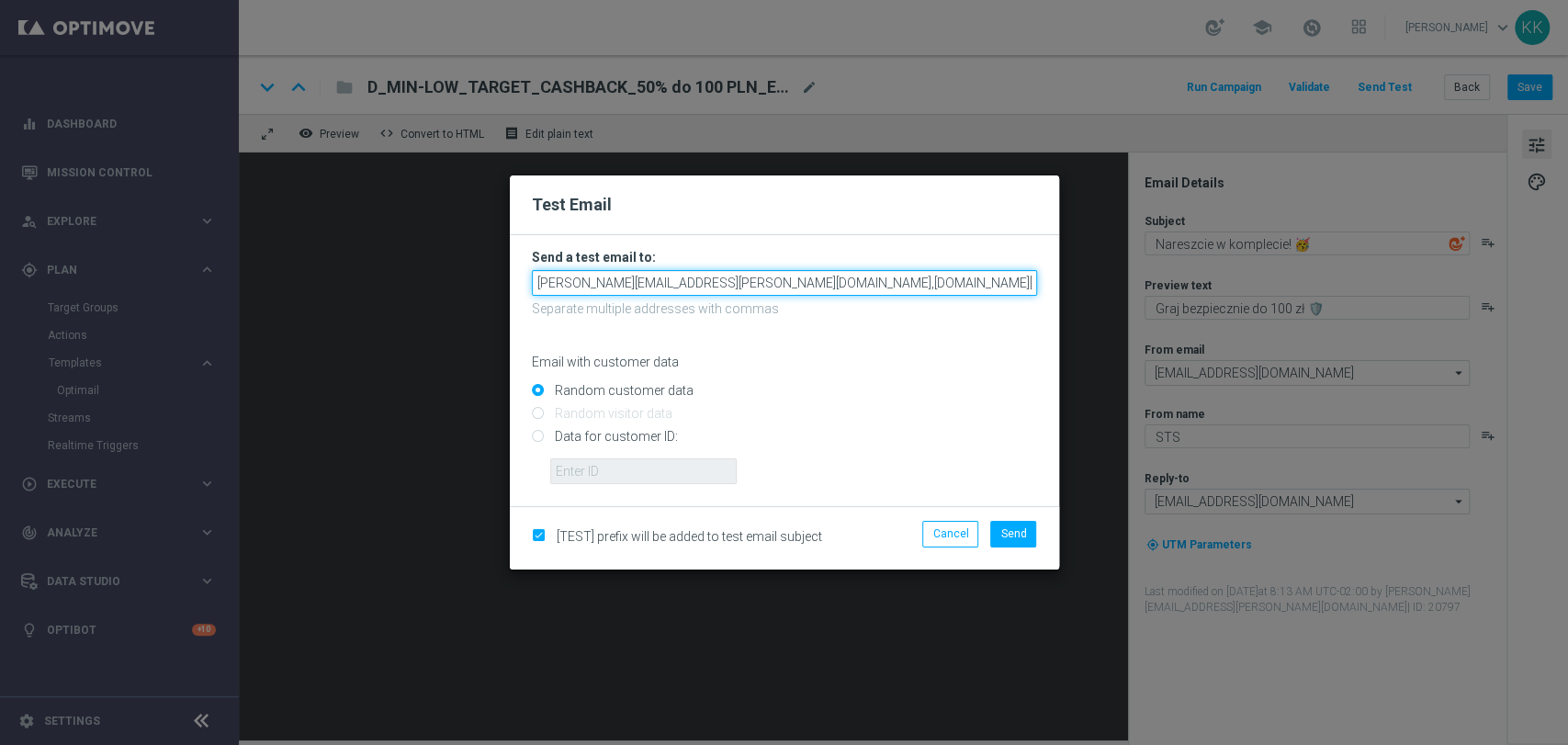
click at [871, 284] on input "[PERSON_NAME][EMAIL_ADDRESS][PERSON_NAME][DOMAIN_NAME],[DOMAIN_NAME][EMAIL_ADDR…" at bounding box center [784, 283] width 505 height 26
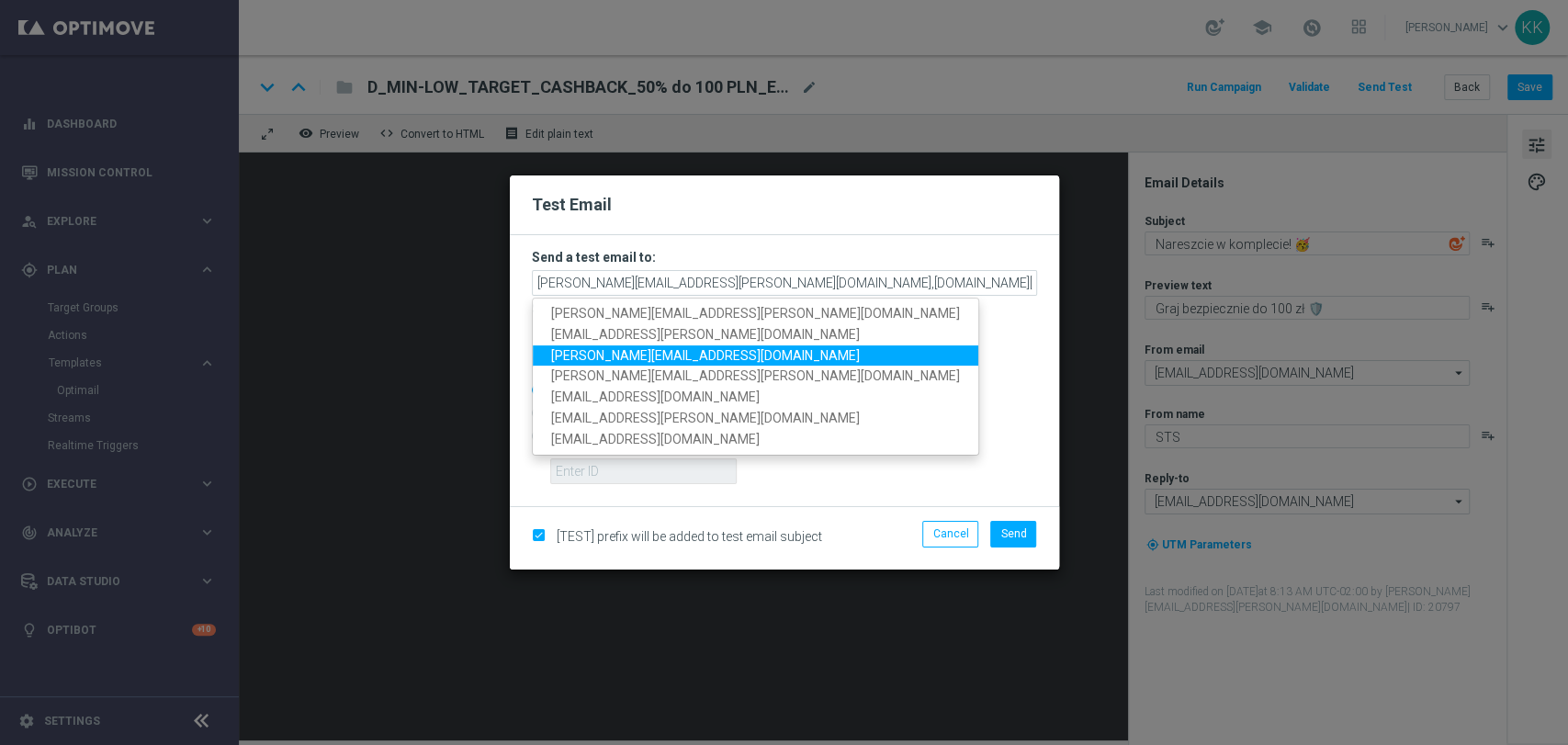
click at [686, 346] on link "[PERSON_NAME][EMAIL_ADDRESS][DOMAIN_NAME]" at bounding box center [756, 355] width 446 height 21
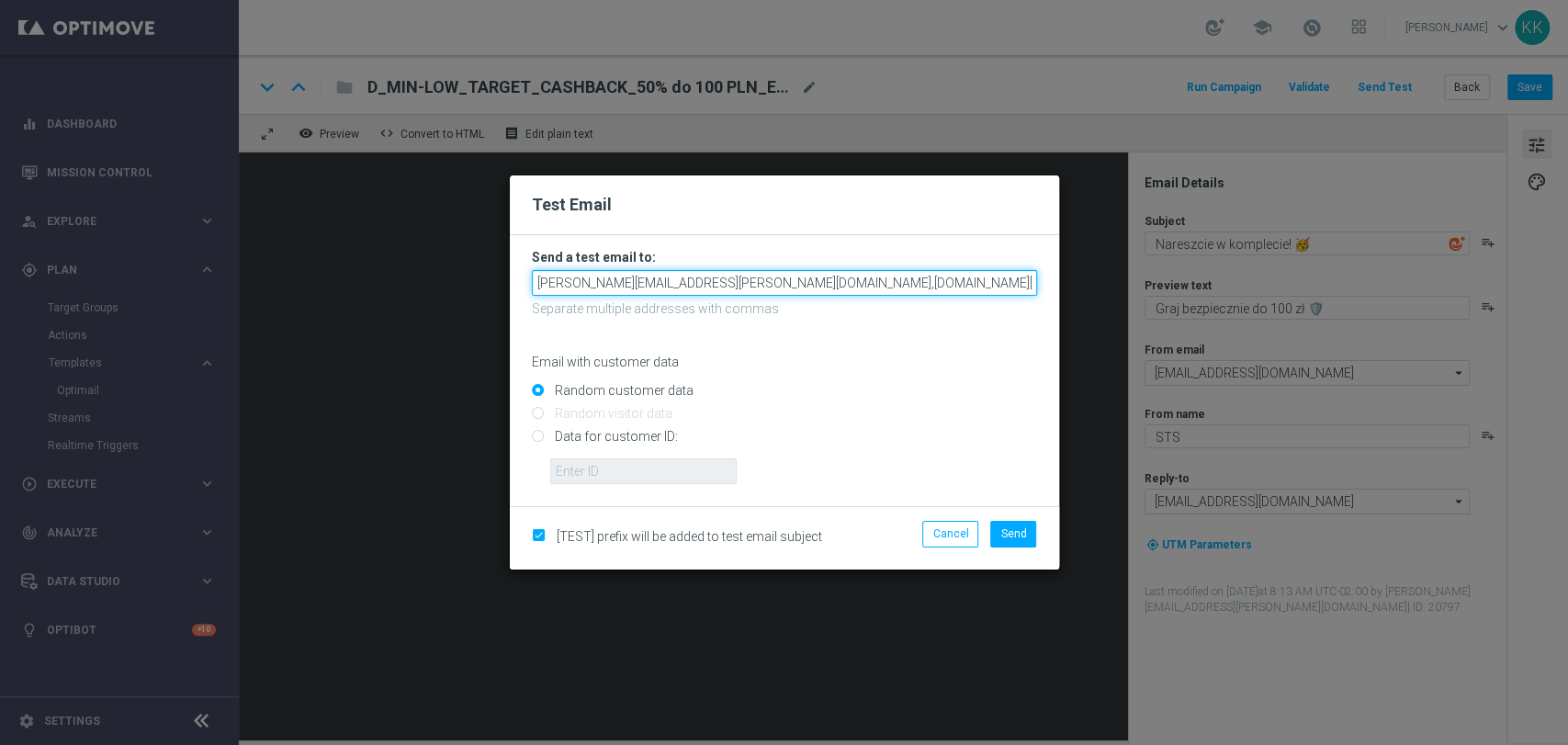
click at [998, 273] on input "[PERSON_NAME][EMAIL_ADDRESS][PERSON_NAME][DOMAIN_NAME],[DOMAIN_NAME][EMAIL_ADDR…" at bounding box center [784, 283] width 505 height 26
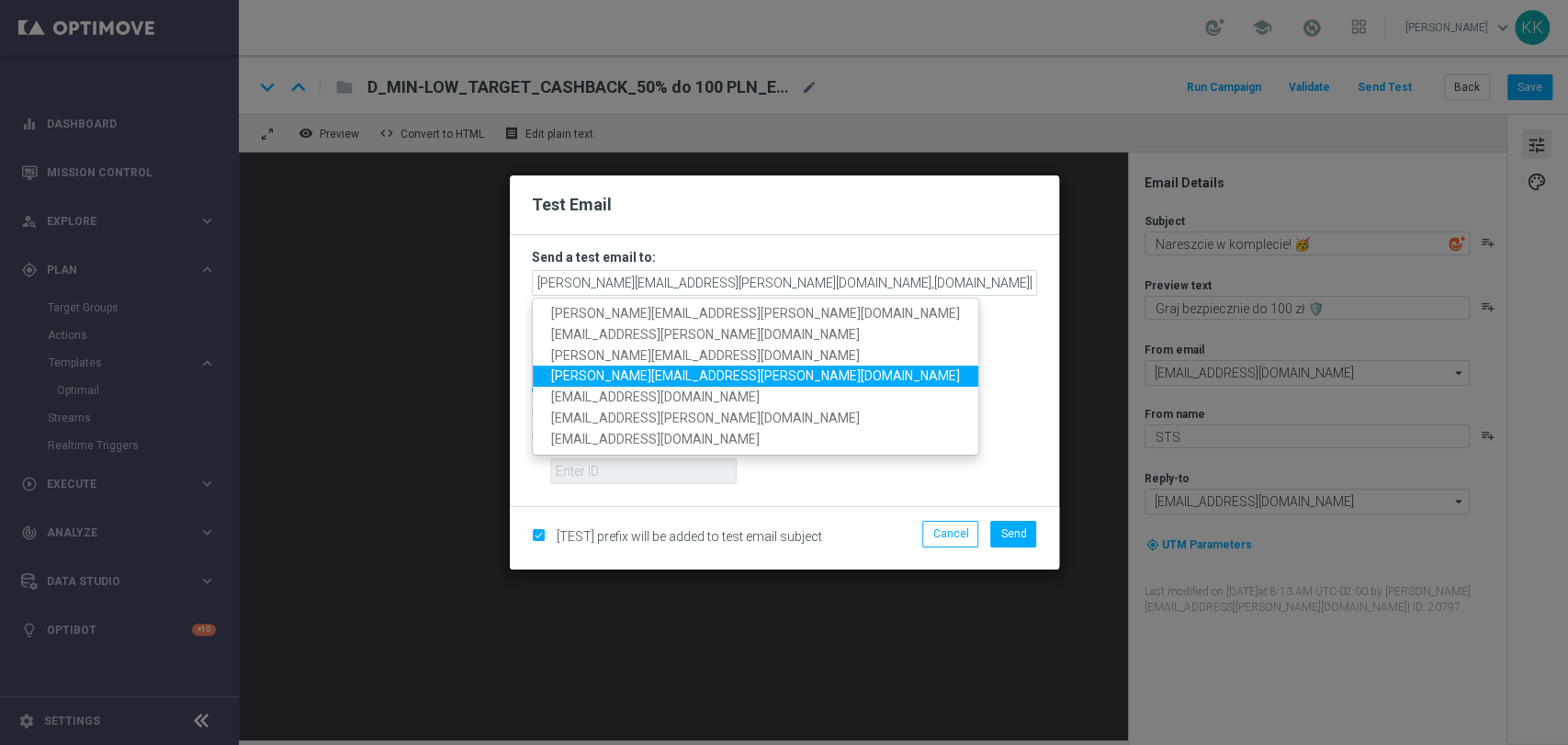
click at [690, 383] on span "[PERSON_NAME][EMAIL_ADDRESS][PERSON_NAME][DOMAIN_NAME]" at bounding box center [756, 377] width 409 height 15
type input "[PERSON_NAME][EMAIL_ADDRESS][PERSON_NAME][DOMAIN_NAME],[DOMAIN_NAME][EMAIL_ADDR…"
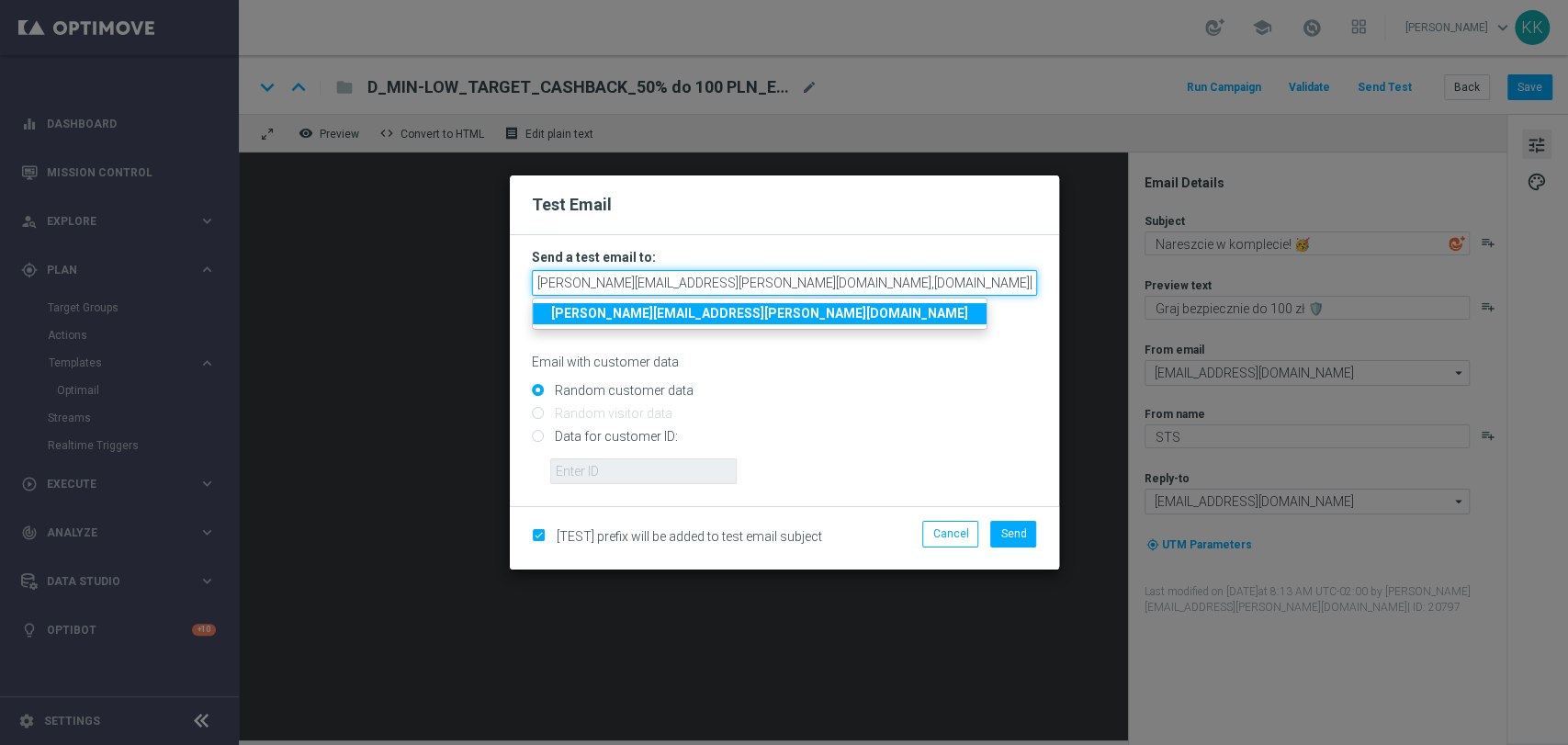
click at [735, 294] on input "[PERSON_NAME][EMAIL_ADDRESS][PERSON_NAME][DOMAIN_NAME],[DOMAIN_NAME][EMAIL_ADDR…" at bounding box center [784, 283] width 505 height 26
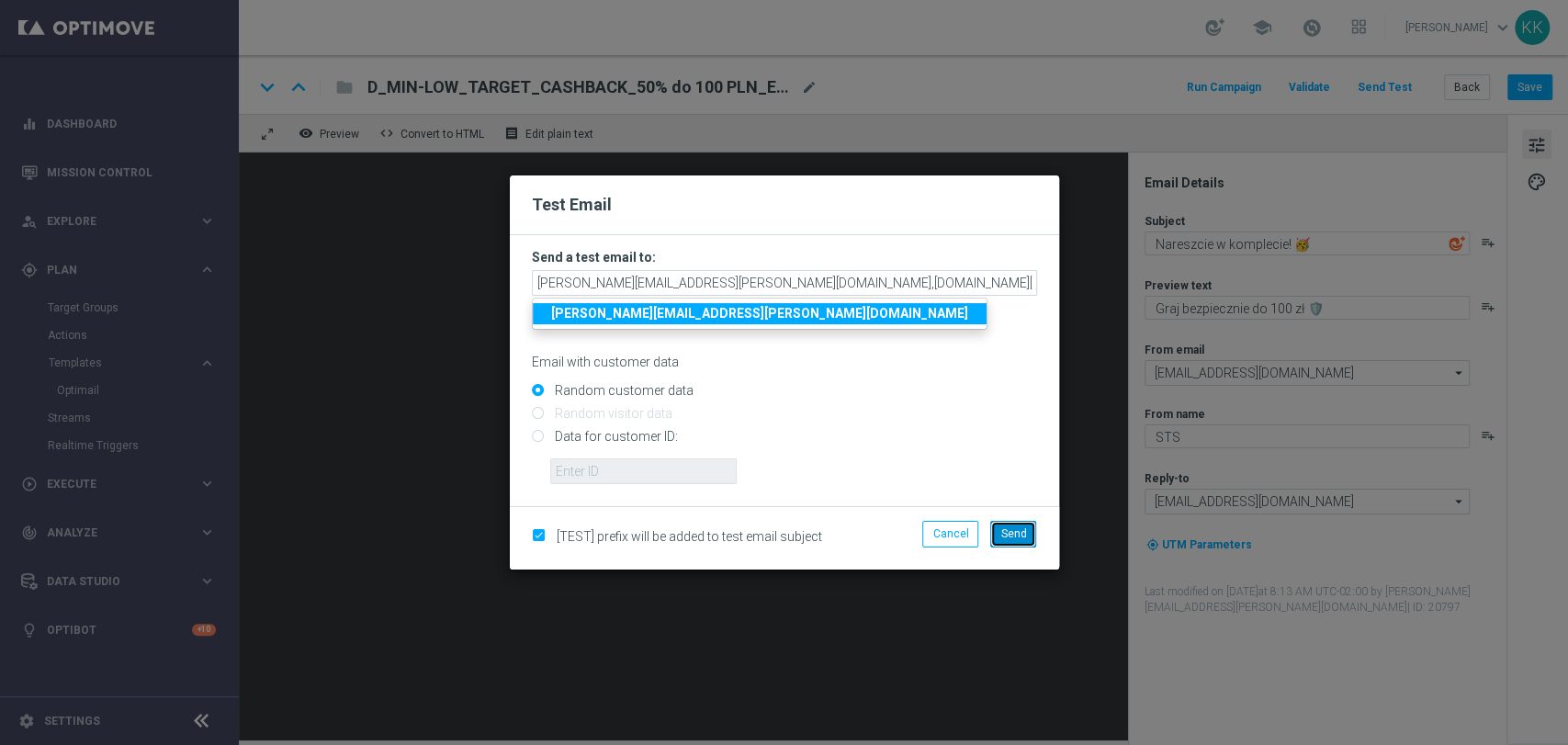
click at [1020, 528] on span "Send" at bounding box center [1013, 534] width 26 height 13
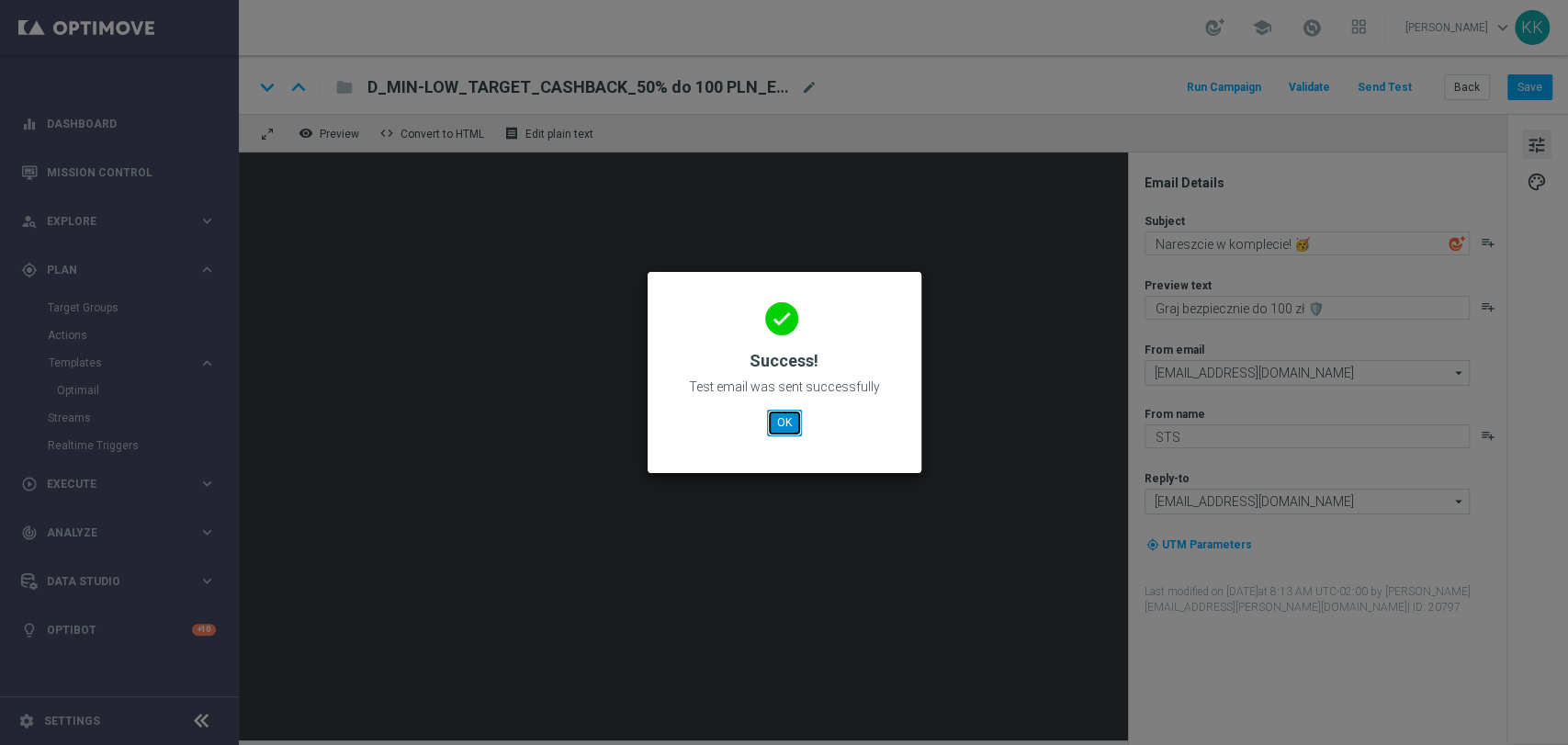
click at [782, 428] on button "OK" at bounding box center [784, 423] width 35 height 26
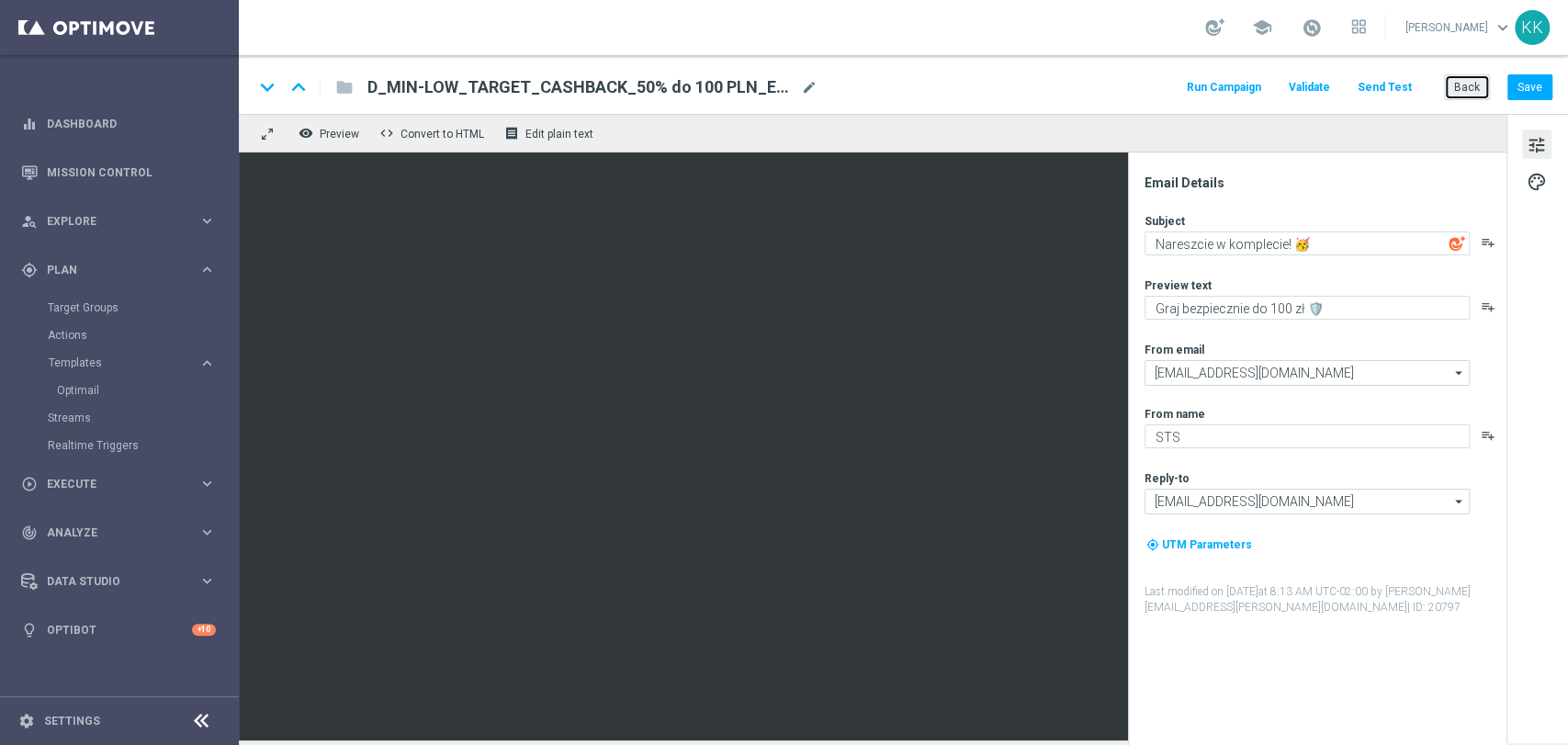
click at [1480, 97] on button "Back" at bounding box center [1467, 87] width 46 height 26
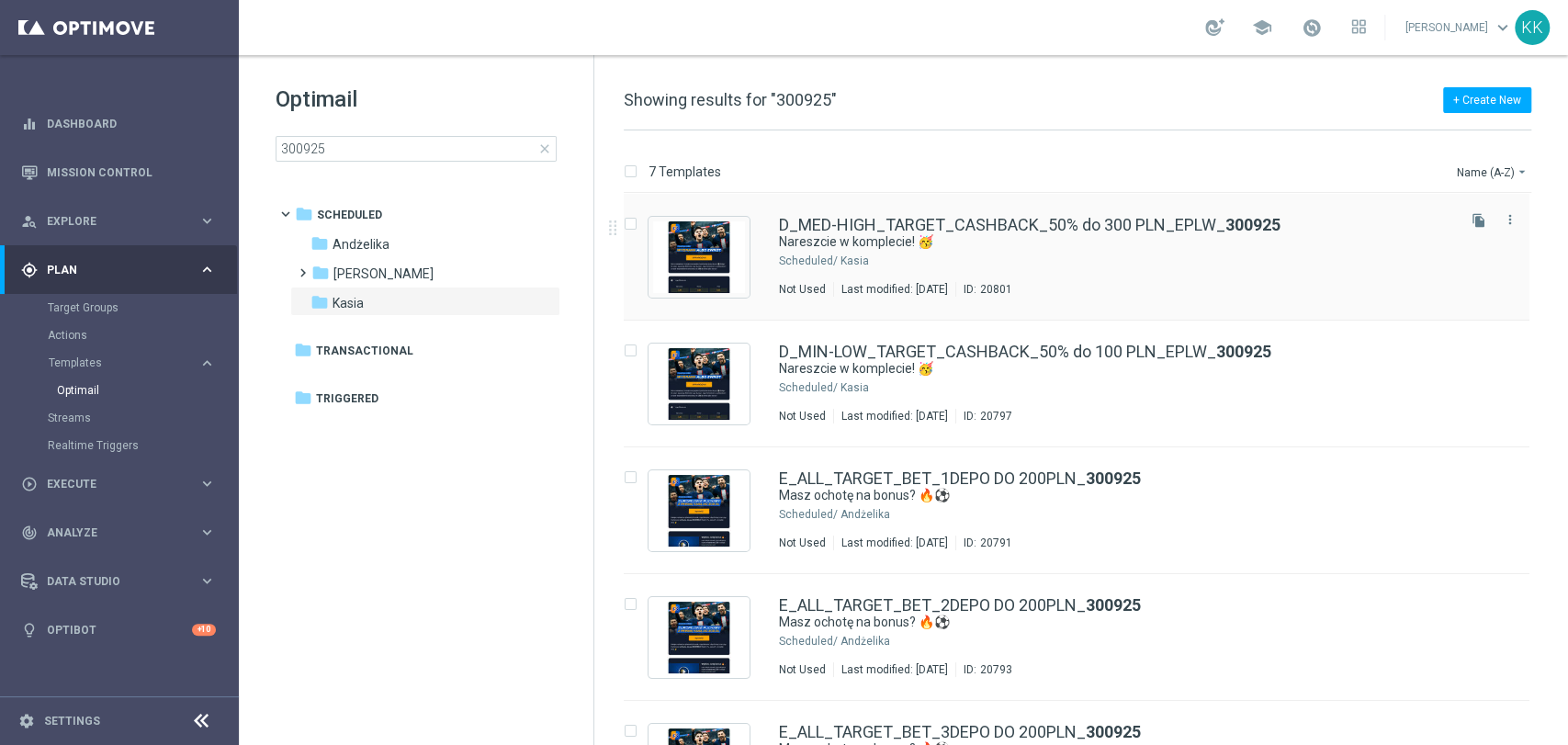
click at [956, 281] on div "D_MED-HIGH_TARGET_CASHBACK_50% do 300 PLN_EPLW_ 300925 Nareszcie w komplecie! 🥳…" at bounding box center [1116, 256] width 673 height 80
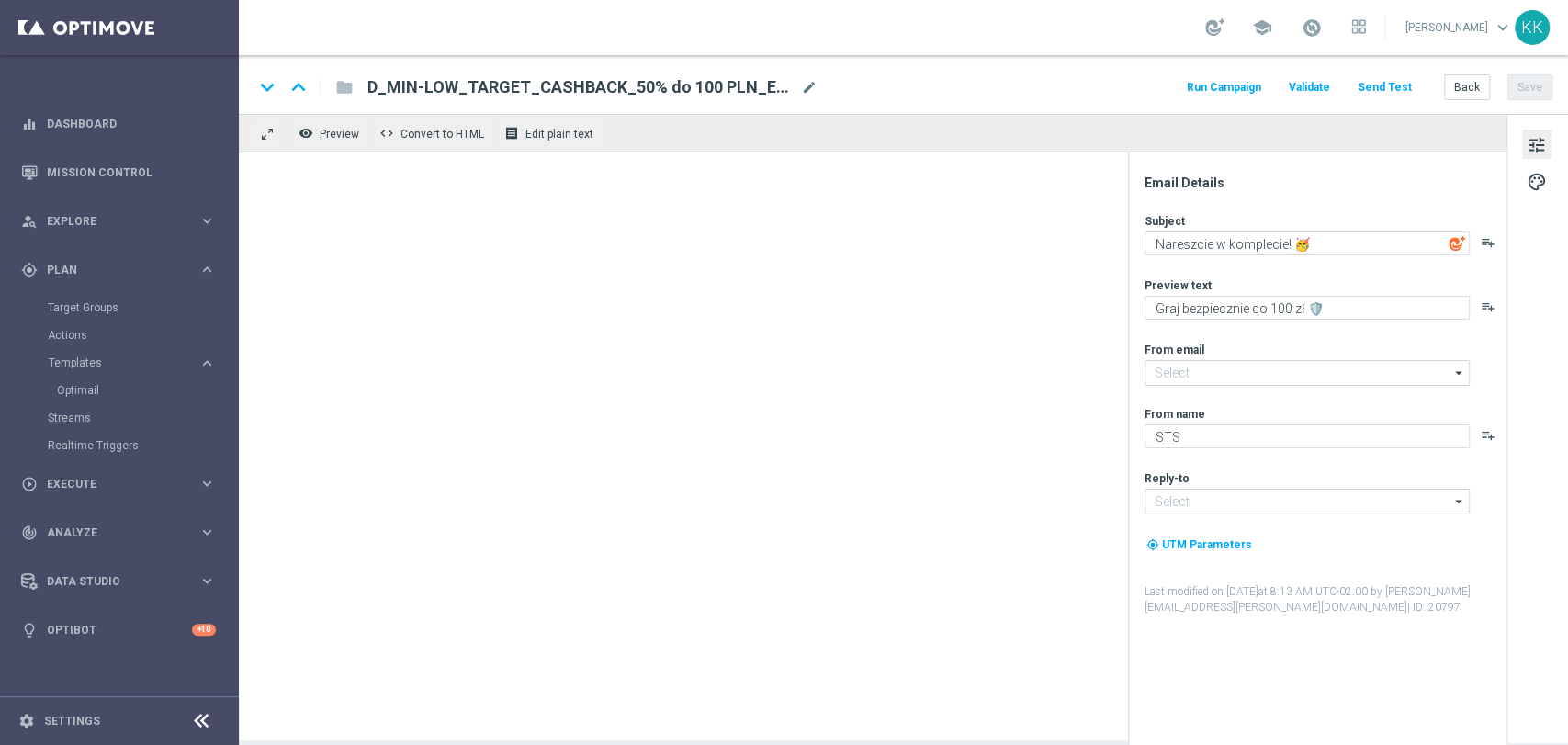
type textarea "Graj bezpiecznie do 300 zł 🛡️"
type input "[EMAIL_ADDRESS][DOMAIN_NAME]"
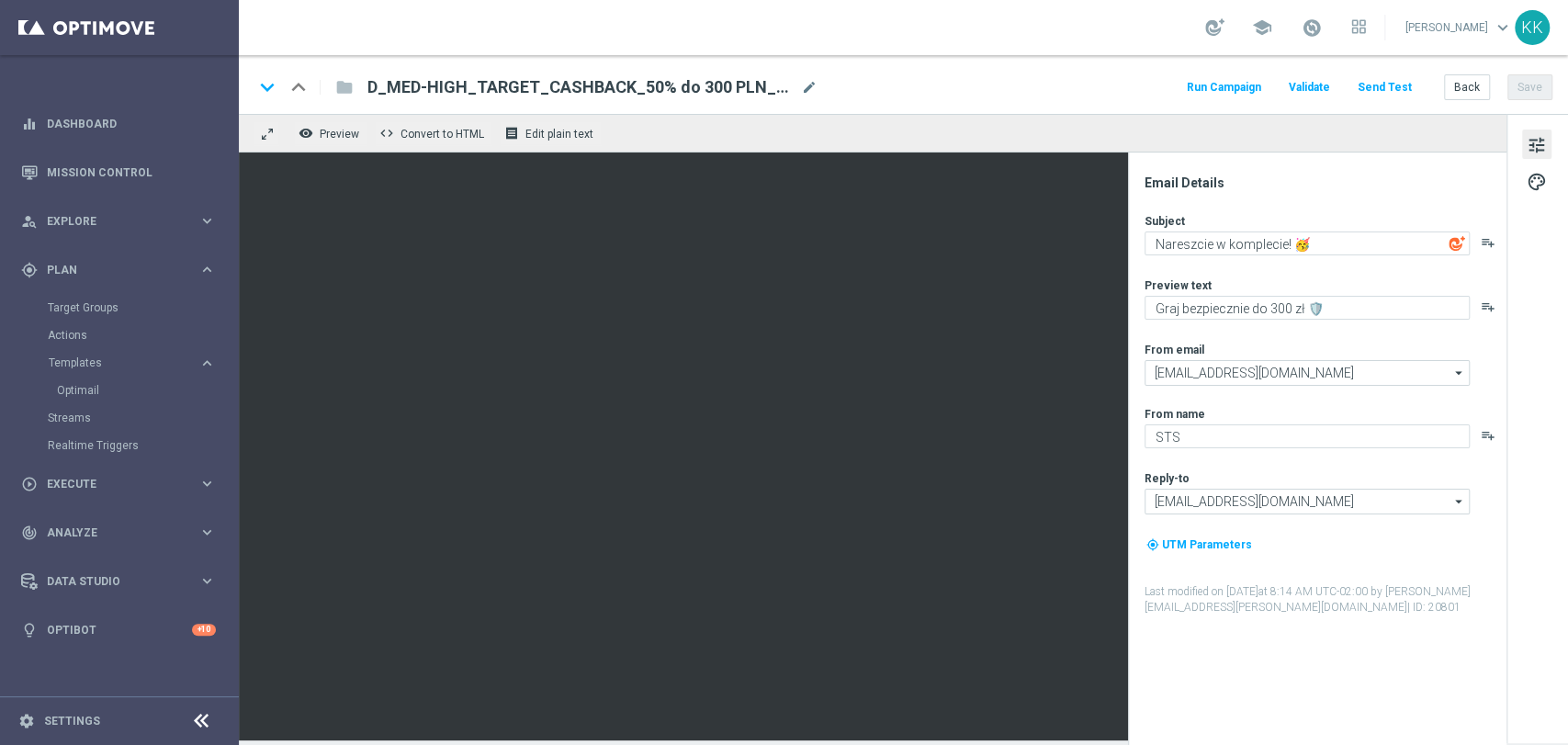
click at [1404, 76] on button "Send Test" at bounding box center [1384, 87] width 60 height 25
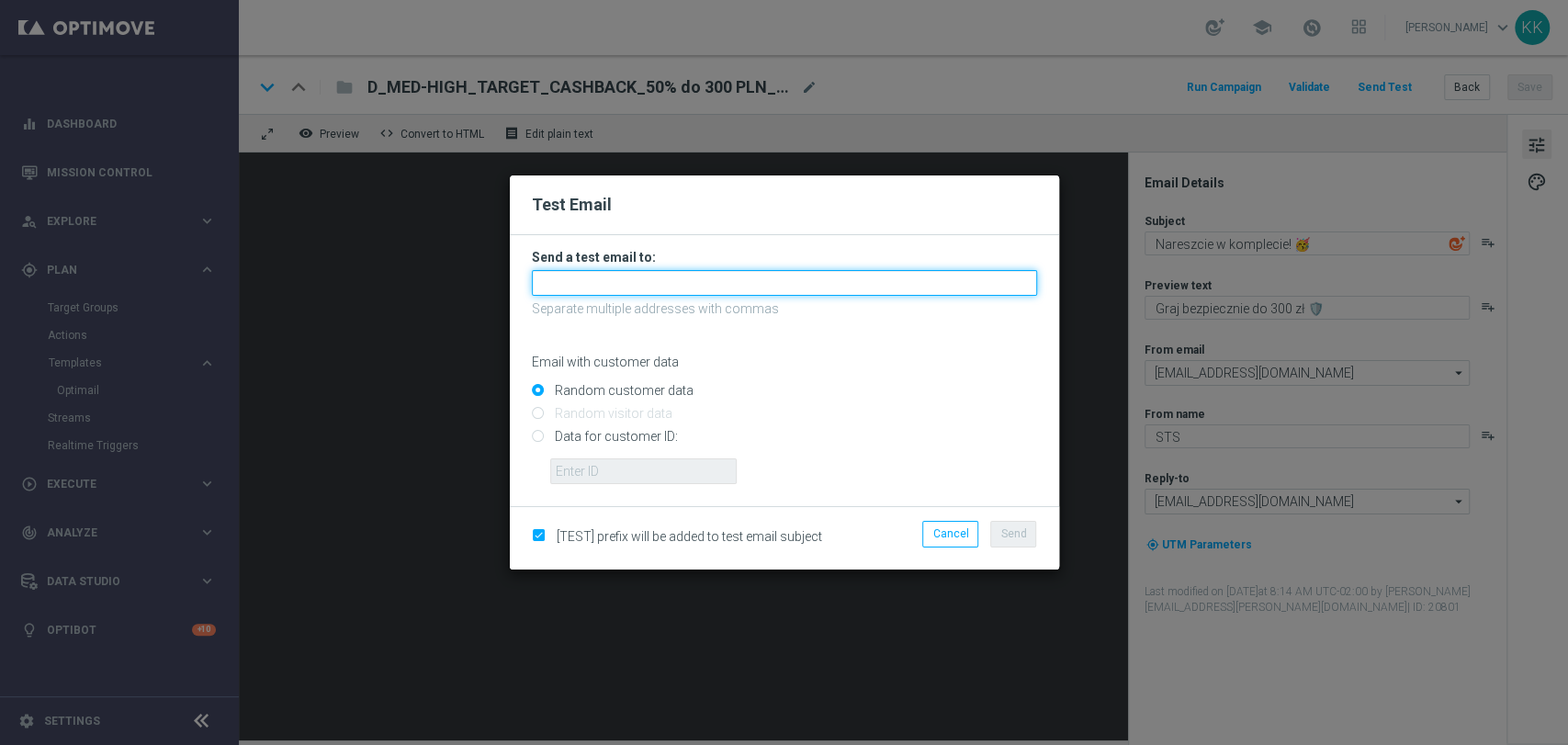
click at [669, 271] on input "text" at bounding box center [784, 283] width 505 height 26
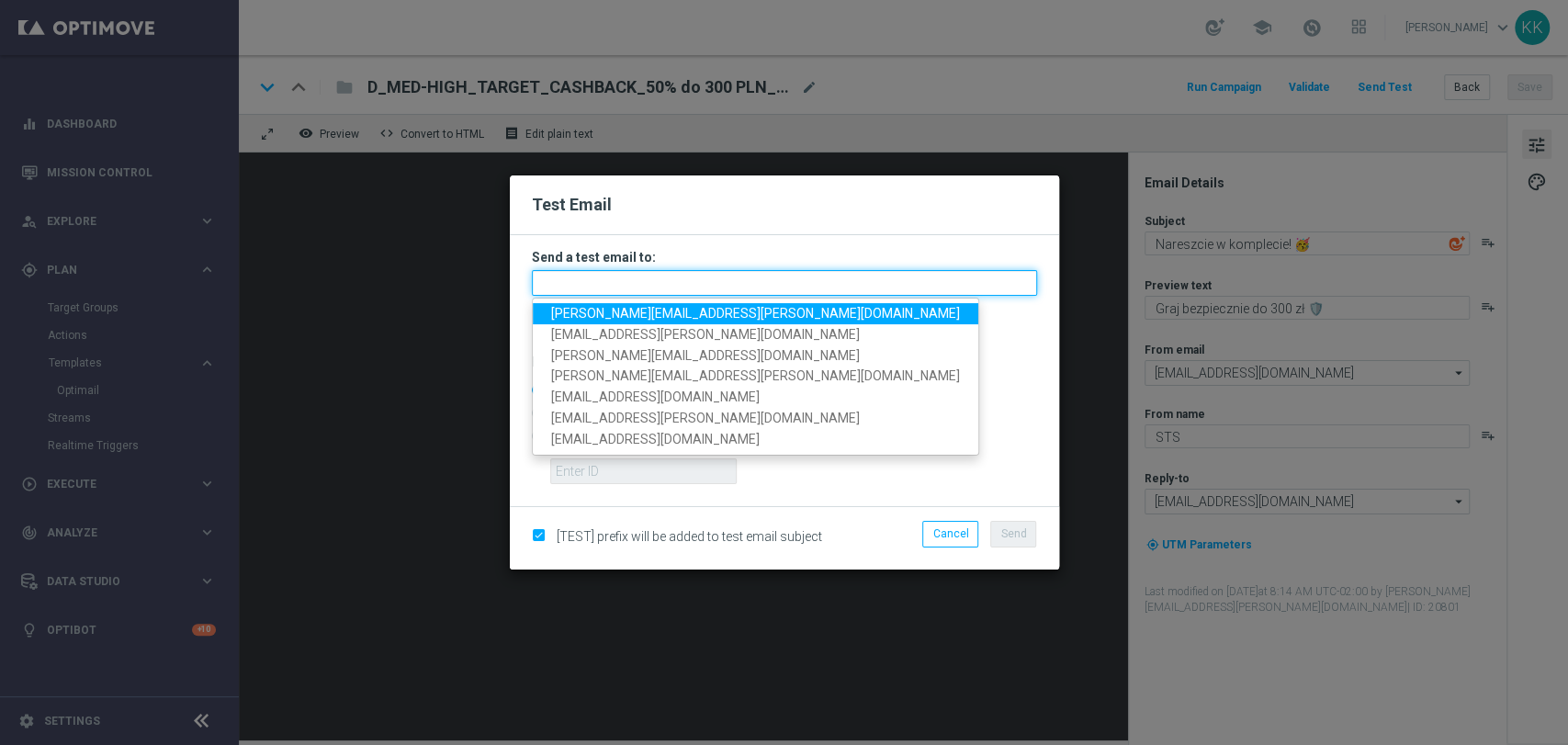
paste input "[PERSON_NAME][EMAIL_ADDRESS][PERSON_NAME][DOMAIN_NAME],[DOMAIN_NAME][EMAIL_ADDR…"
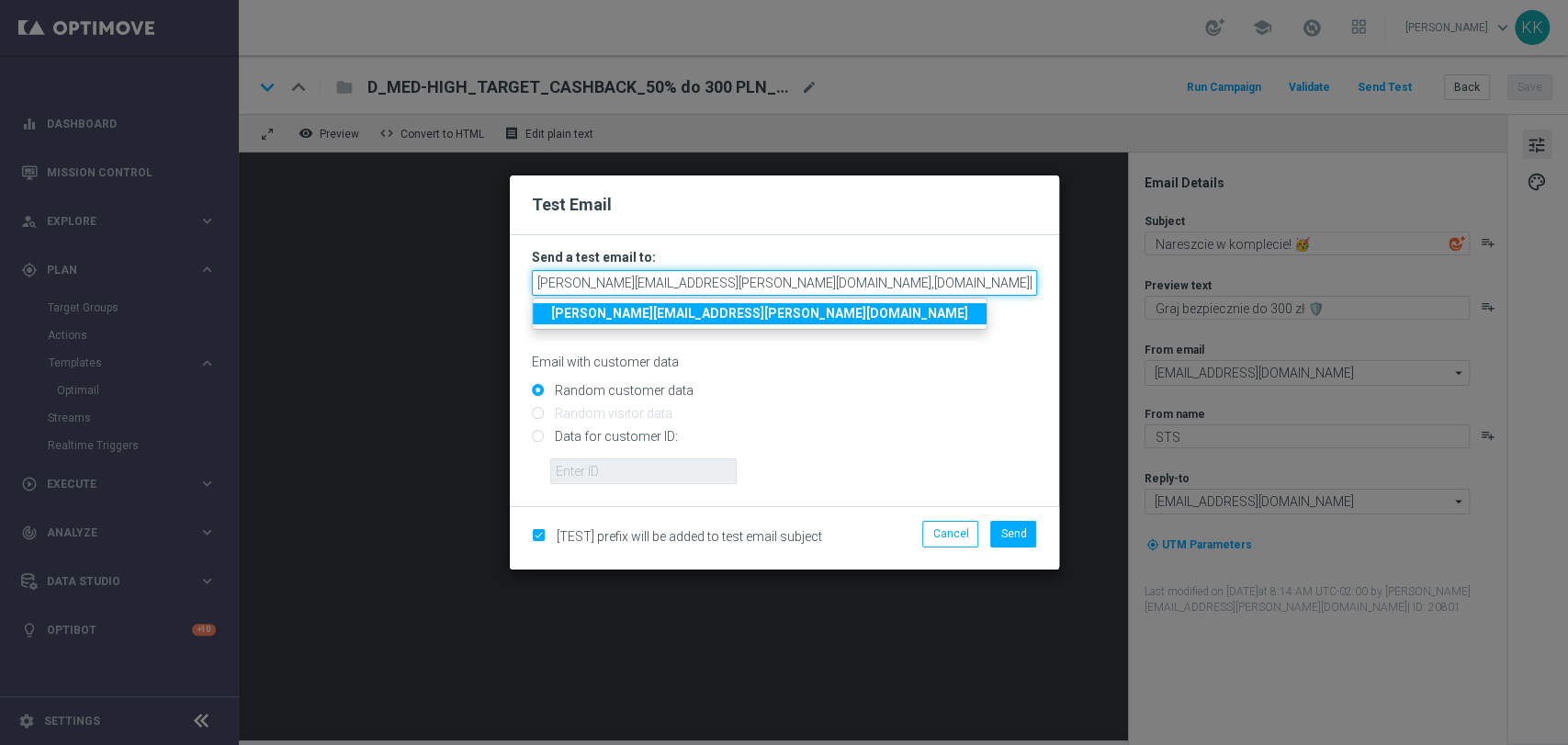
scroll to position [0, 75]
type input "[PERSON_NAME][EMAIL_ADDRESS][PERSON_NAME][DOMAIN_NAME],[DOMAIN_NAME][EMAIL_ADDR…"
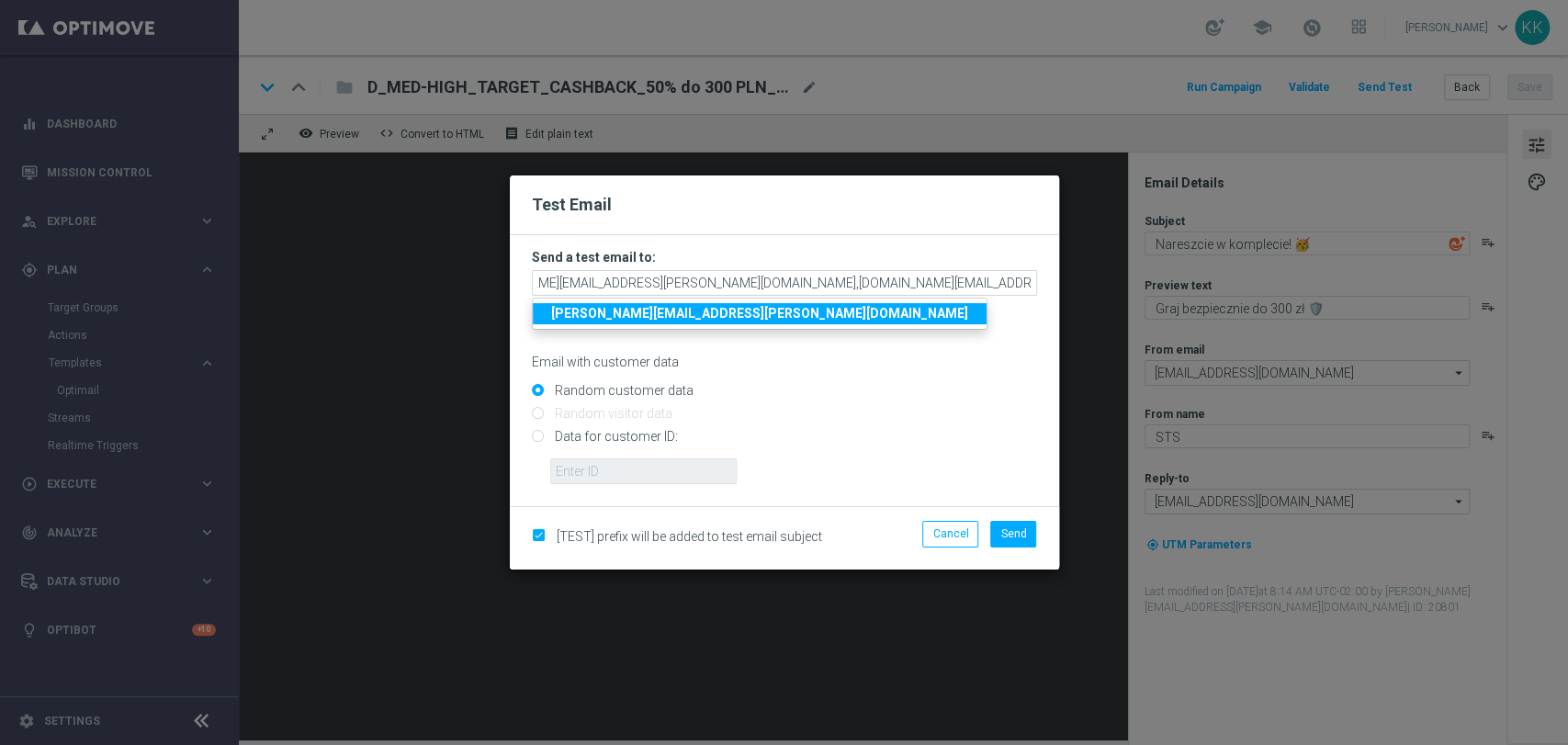
click at [881, 341] on div "Email with customer data" at bounding box center [784, 345] width 505 height 49
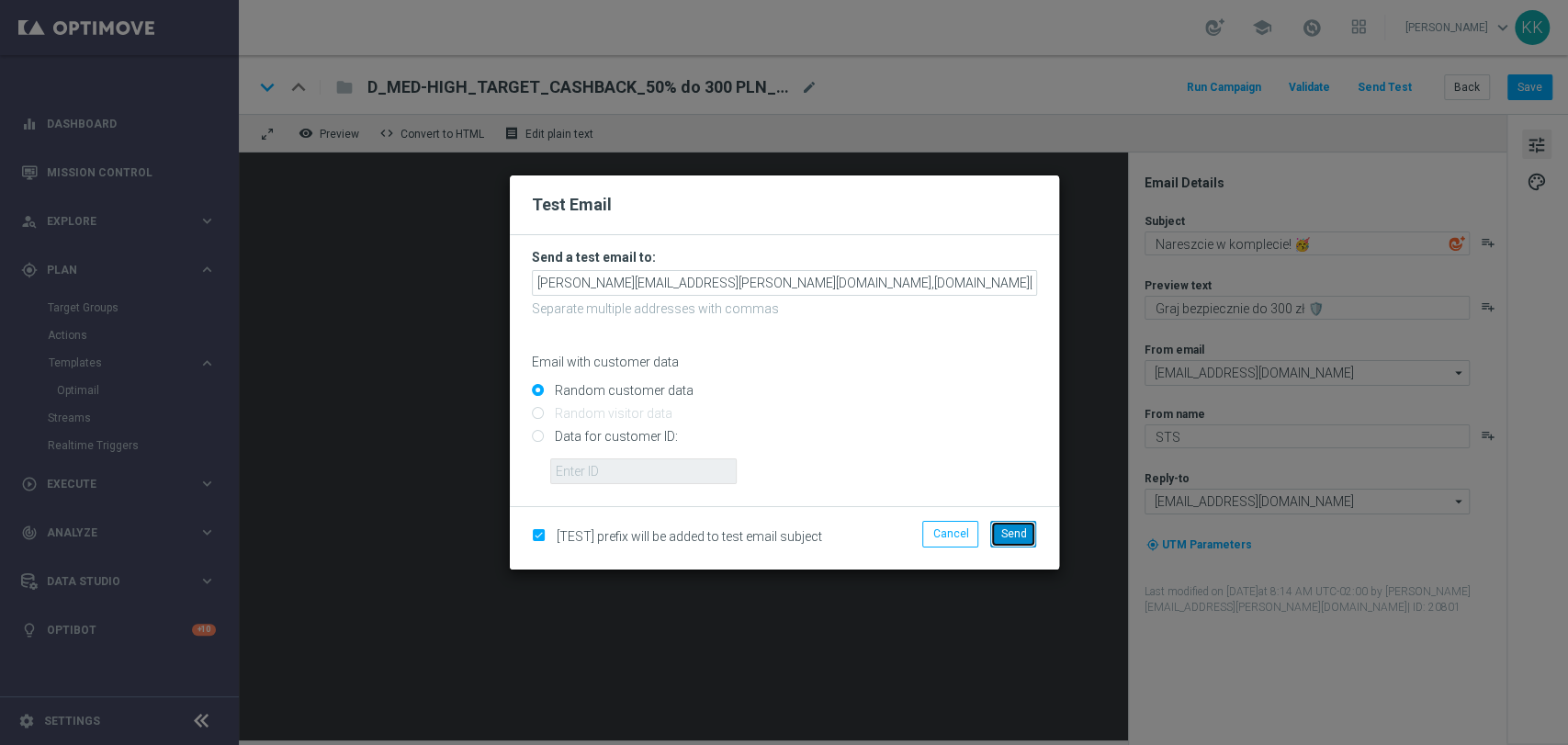
click at [1006, 532] on span "Send" at bounding box center [1013, 534] width 26 height 13
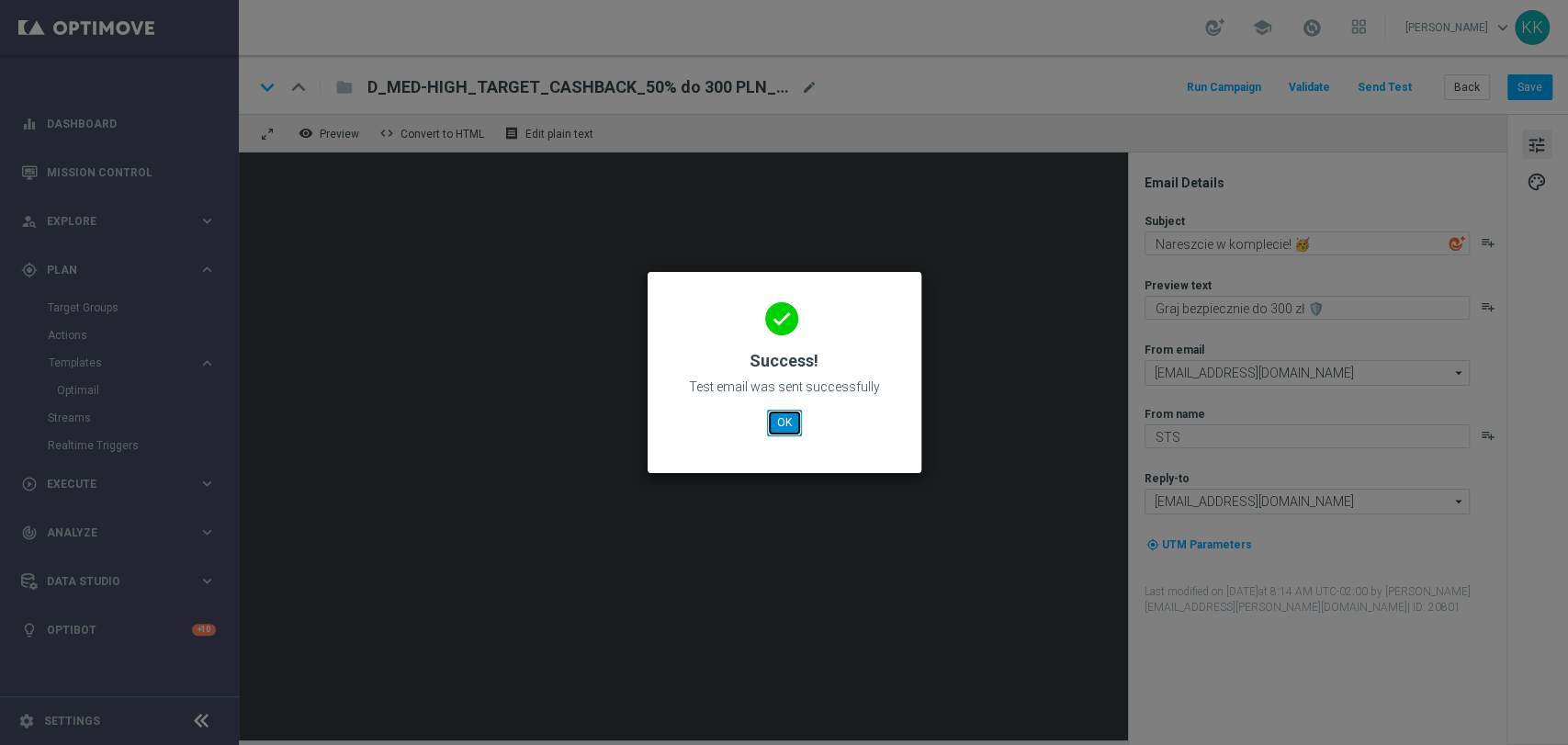
click at [796, 432] on button "OK" at bounding box center [784, 423] width 35 height 26
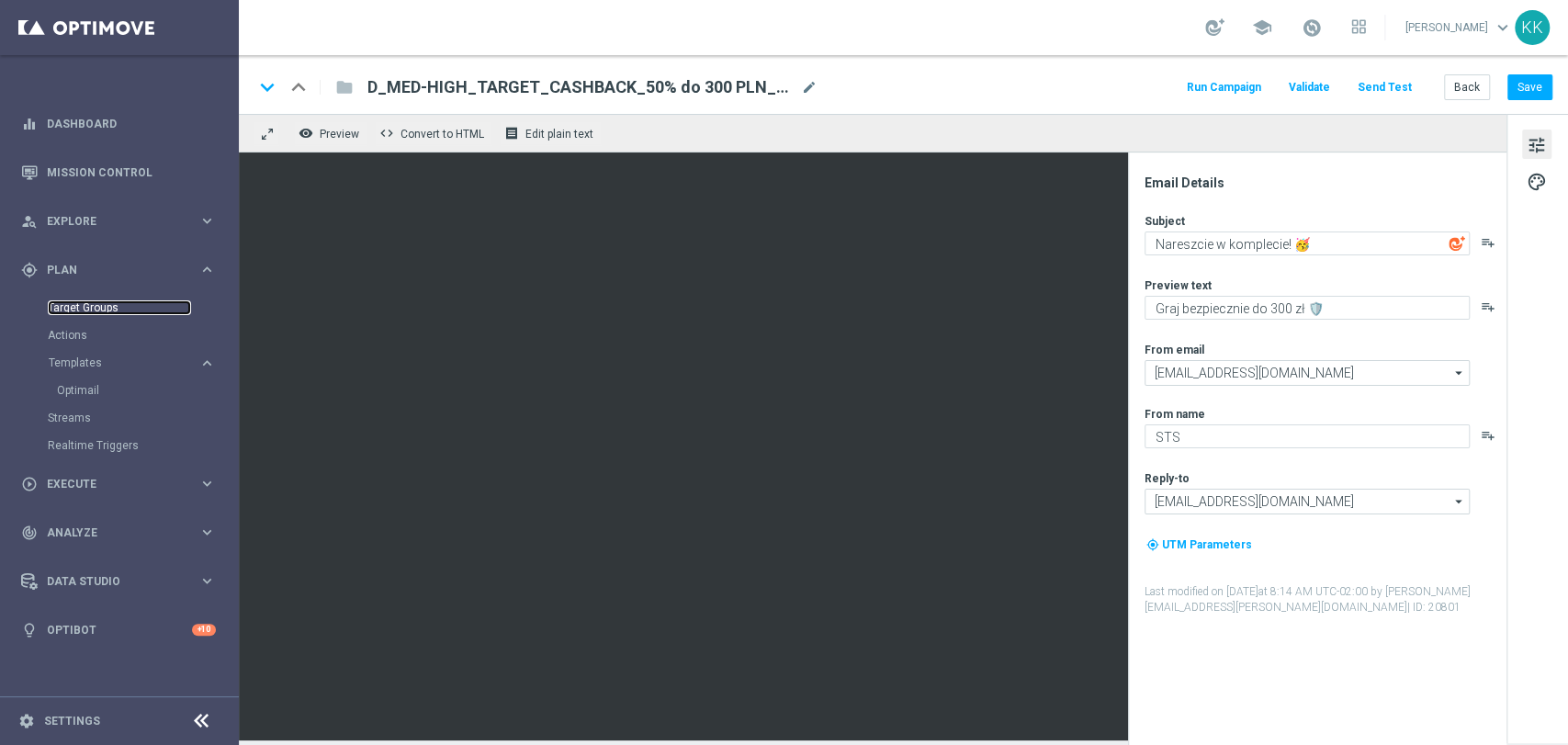
click at [93, 304] on link "Target Groups" at bounding box center [119, 308] width 143 height 15
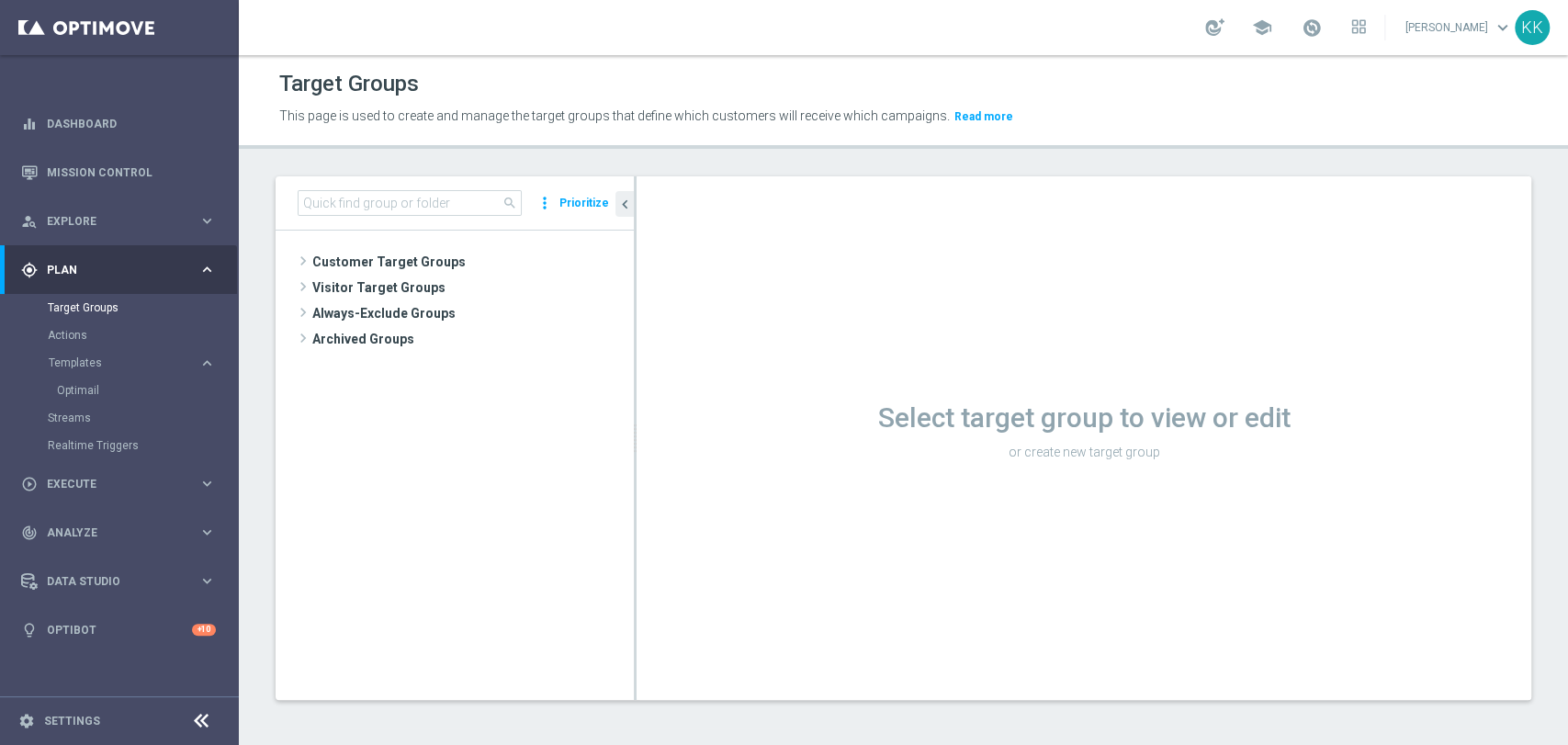
click at [463, 215] on div "search more_vert Prioritize" at bounding box center [454, 204] width 358 height 55
click at [467, 205] on input at bounding box center [410, 204] width 224 height 26
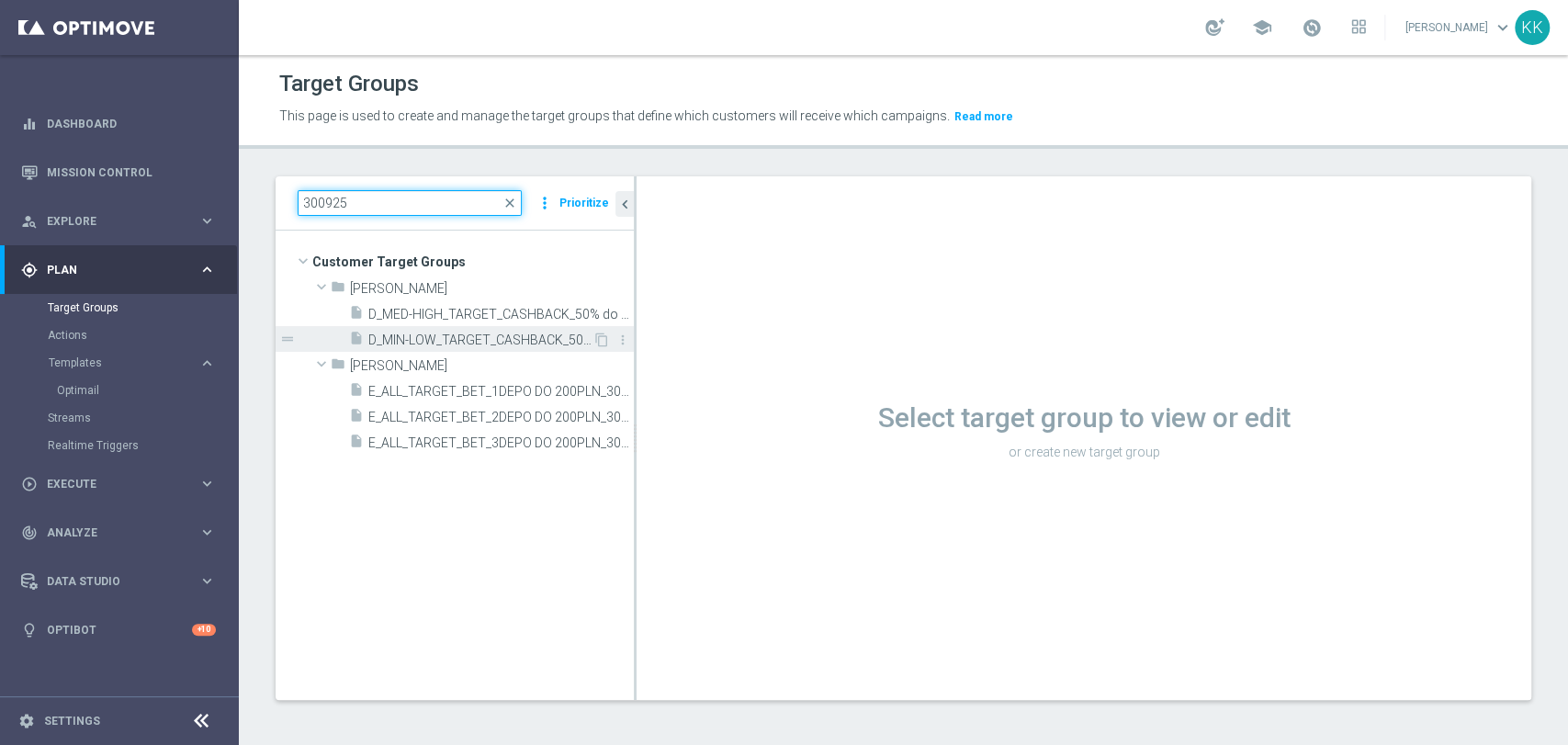
type input "300925"
click at [448, 333] on span "D_MIN-LOW_TARGET_CASHBACK_50% do 100 PLN_EPLW_300925" at bounding box center [480, 340] width 224 height 16
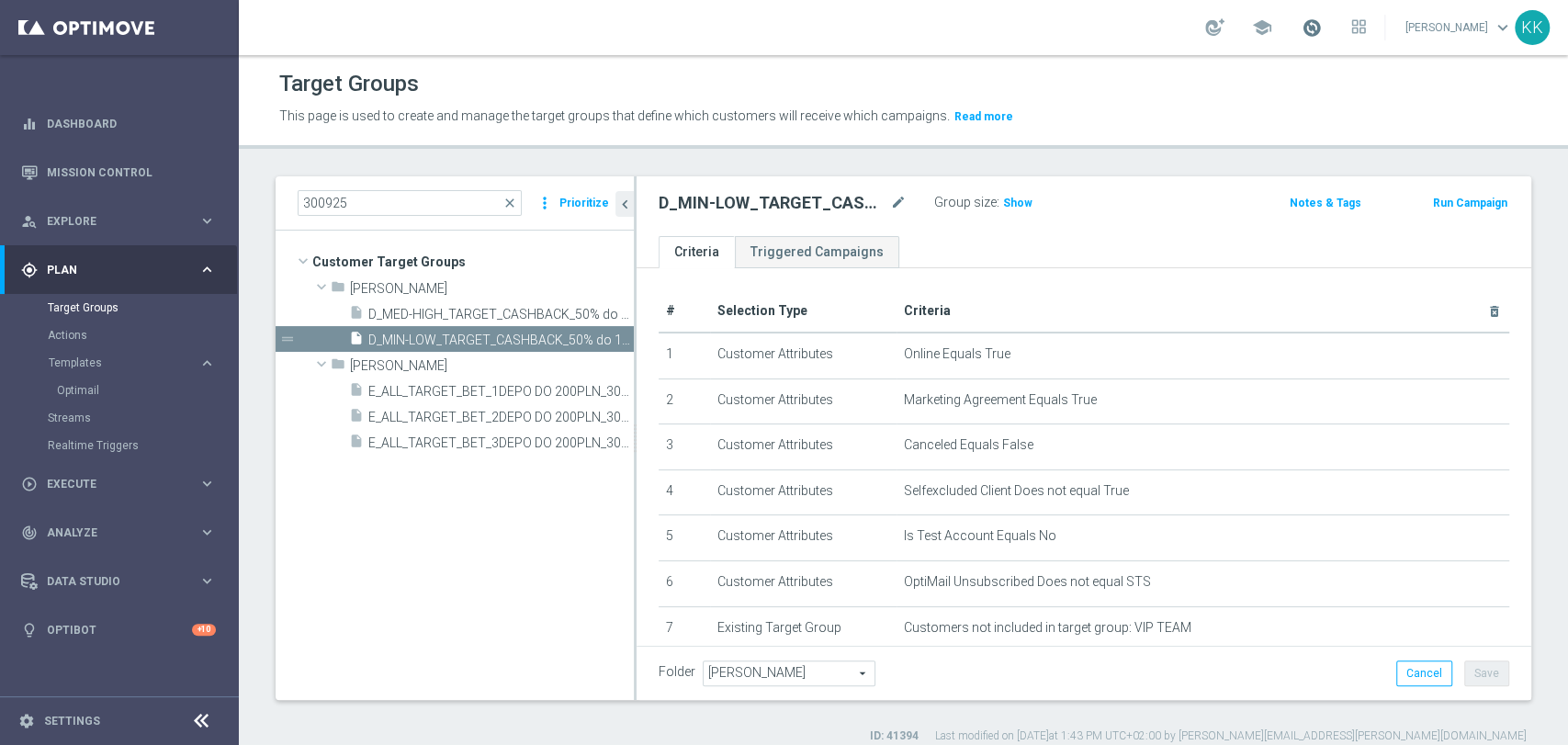
click at [1302, 33] on span at bounding box center [1312, 28] width 20 height 20
click at [1305, 24] on link at bounding box center [1312, 29] width 24 height 30
click at [1025, 196] on span "Show" at bounding box center [1018, 203] width 30 height 13
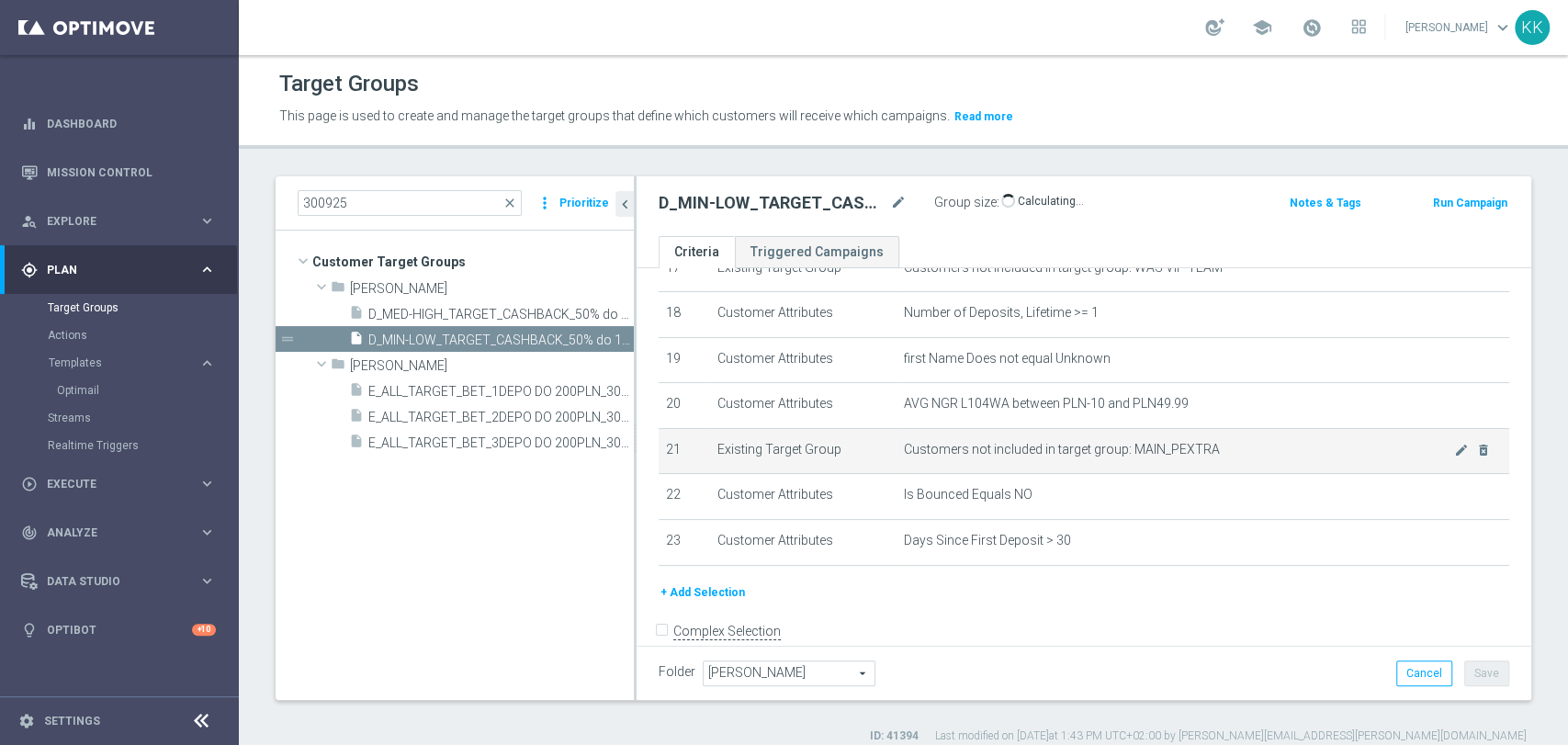
scroll to position [612, 0]
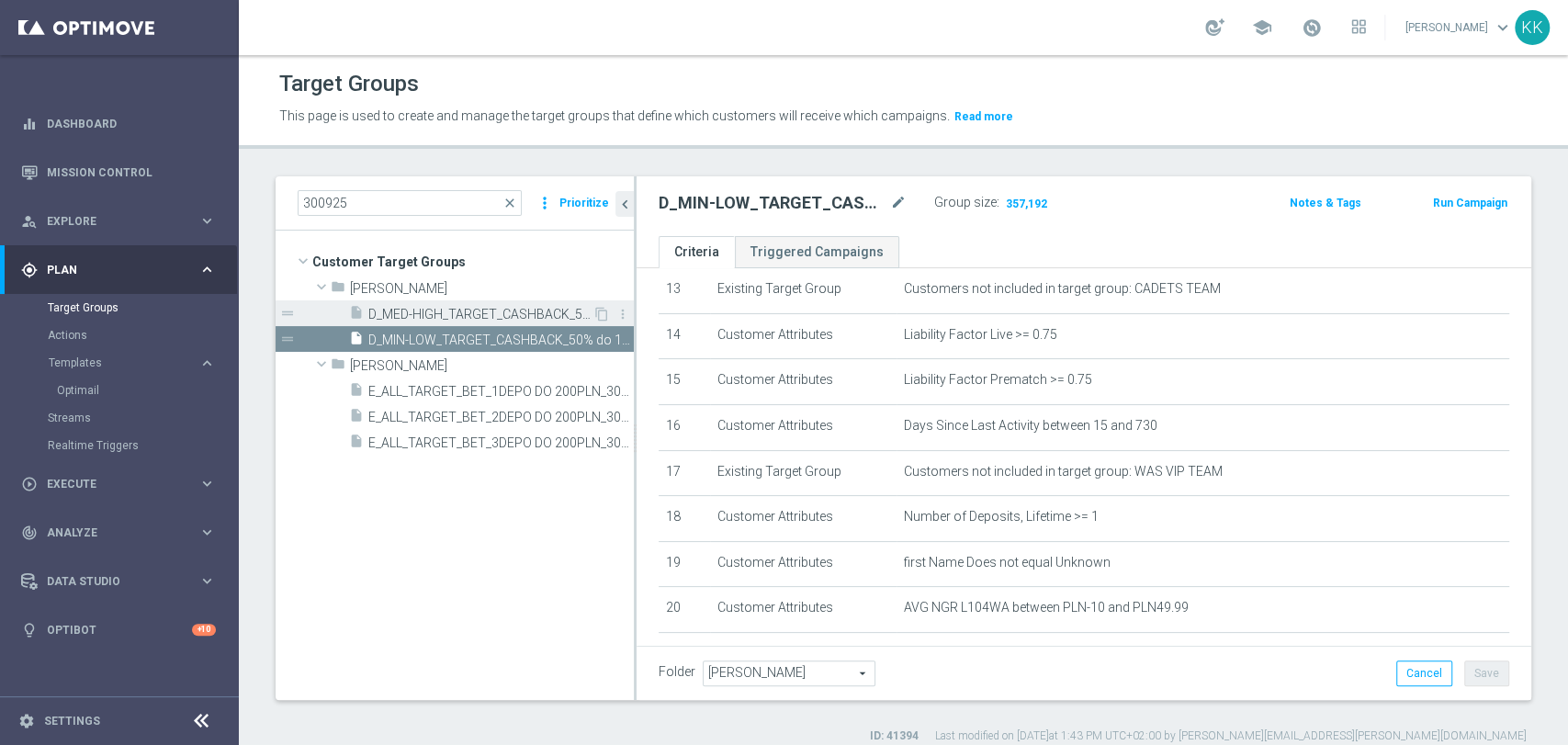
click at [428, 317] on span "D_MED-HIGH_TARGET_CASHBACK_50% do 300 PLN_EPLW_300925" at bounding box center [480, 315] width 224 height 16
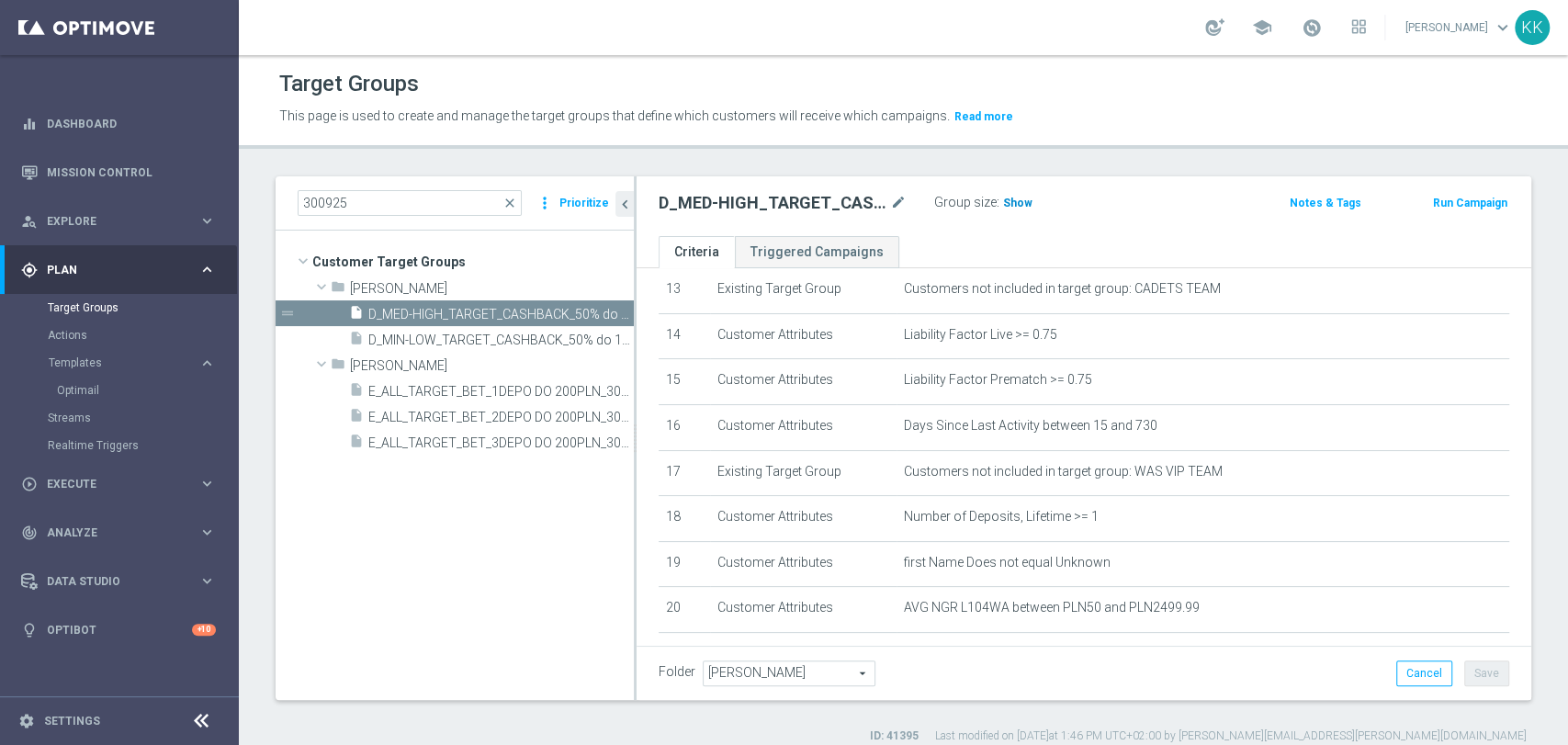
click at [1016, 205] on span "Show" at bounding box center [1018, 203] width 30 height 13
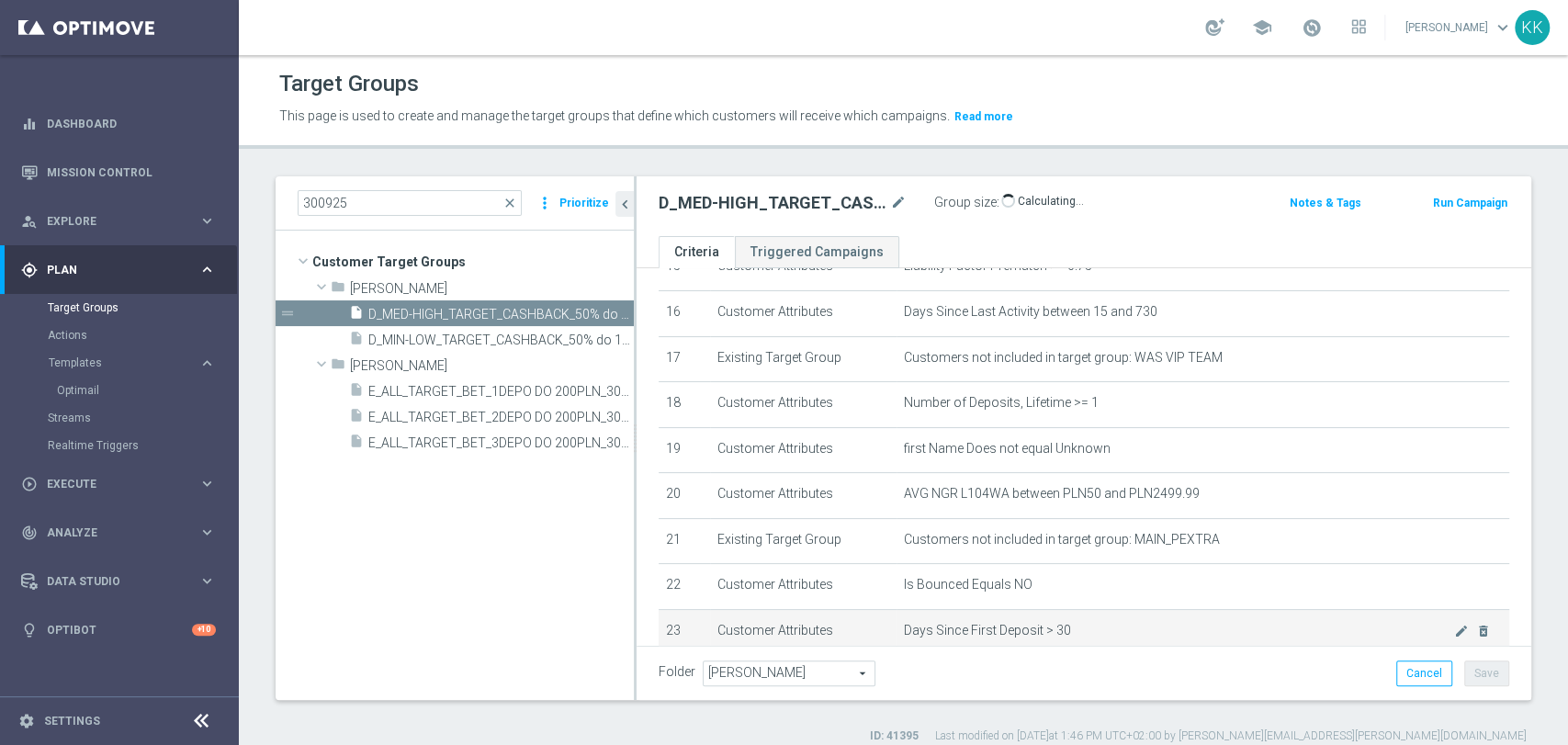
scroll to position [847, 0]
